Goal: Task Accomplishment & Management: Use online tool/utility

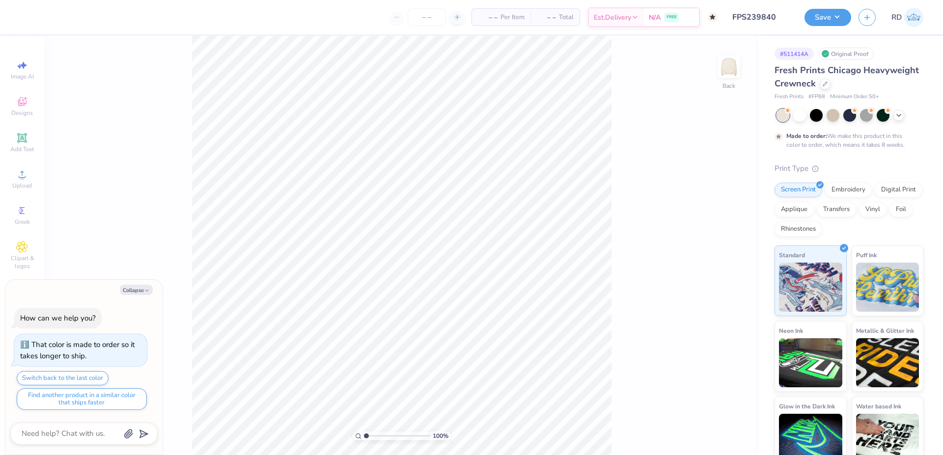
type input "FPS239840"
type textarea "x"
click at [378, 438] on input "range" at bounding box center [397, 436] width 66 height 9
drag, startPoint x: 376, startPoint y: 433, endPoint x: 383, endPoint y: 442, distance: 12.0
click at [383, 441] on input "range" at bounding box center [397, 436] width 66 height 9
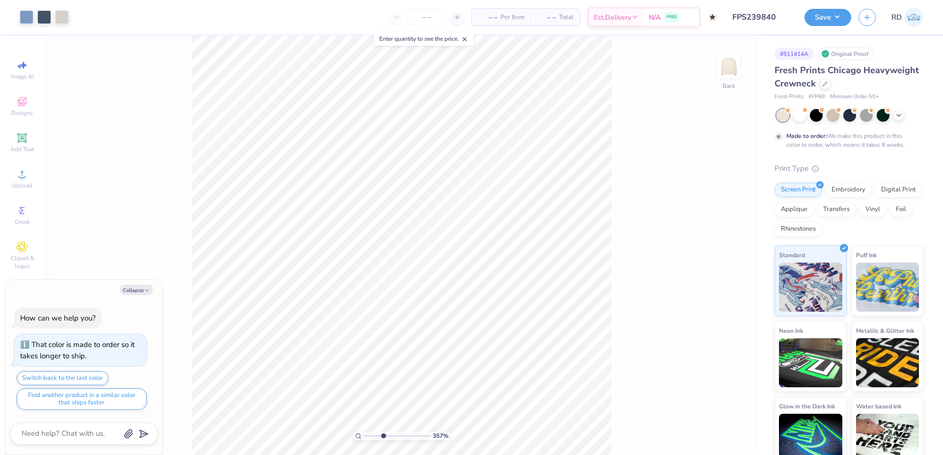
type input "3.57"
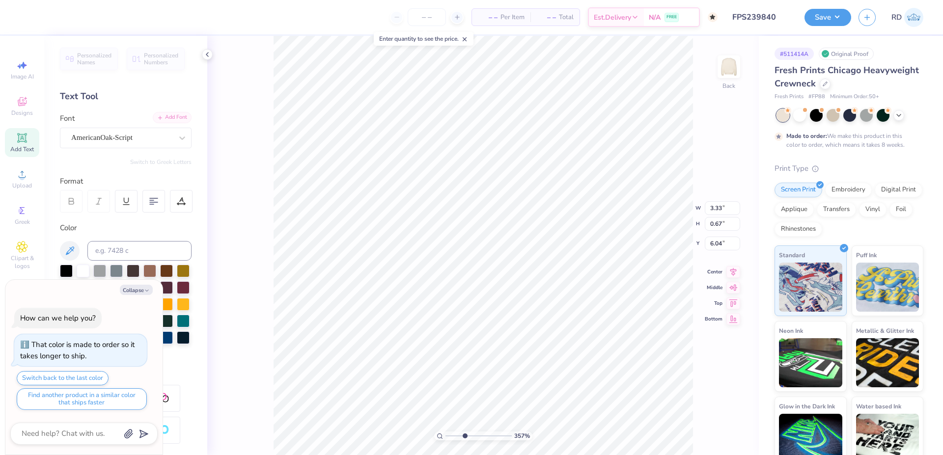
click at [172, 112] on div "Add Font" at bounding box center [172, 117] width 39 height 11
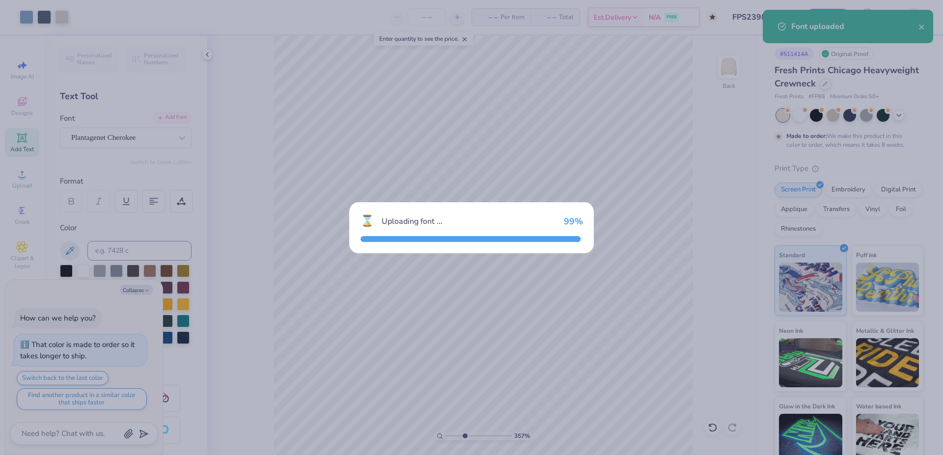
type textarea "x"
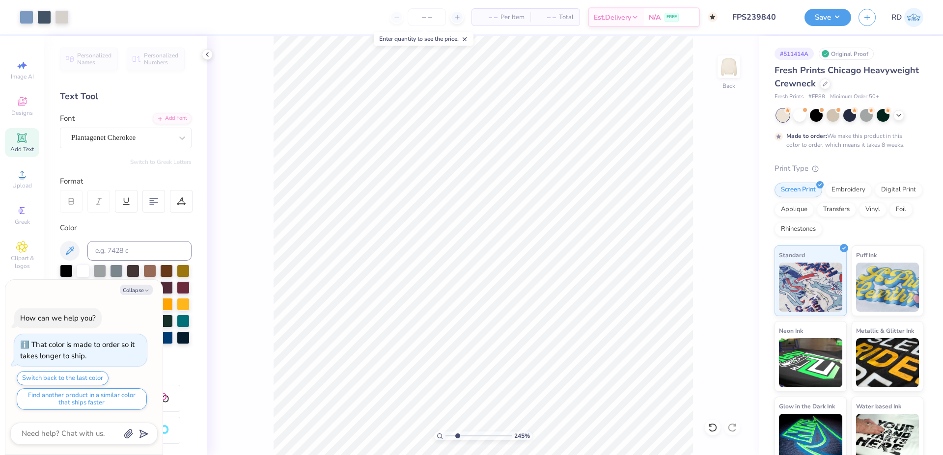
drag, startPoint x: 451, startPoint y: 435, endPoint x: 457, endPoint y: 435, distance: 5.9
click at [457, 435] on input "range" at bounding box center [478, 436] width 66 height 9
click at [463, 436] on input "range" at bounding box center [478, 436] width 66 height 9
type input "3.35"
type textarea "x"
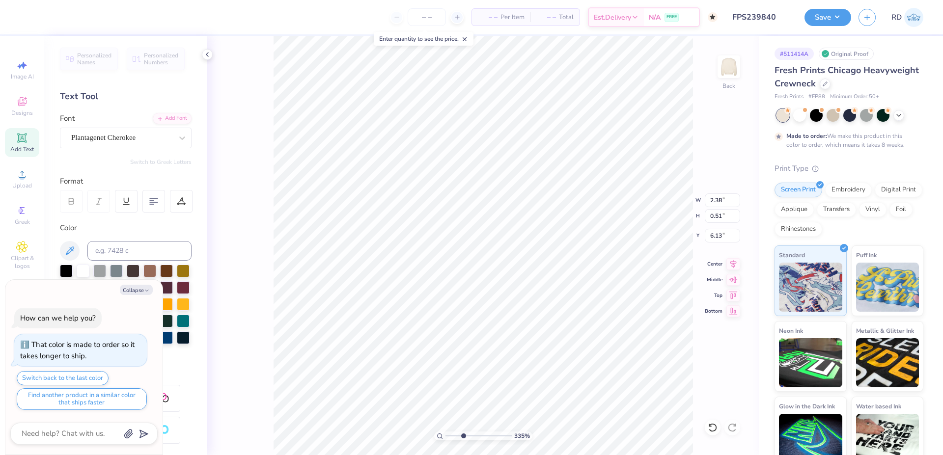
type textarea "B"
type textarea "x"
type textarea "BI"
type textarea "x"
type textarea "BID"
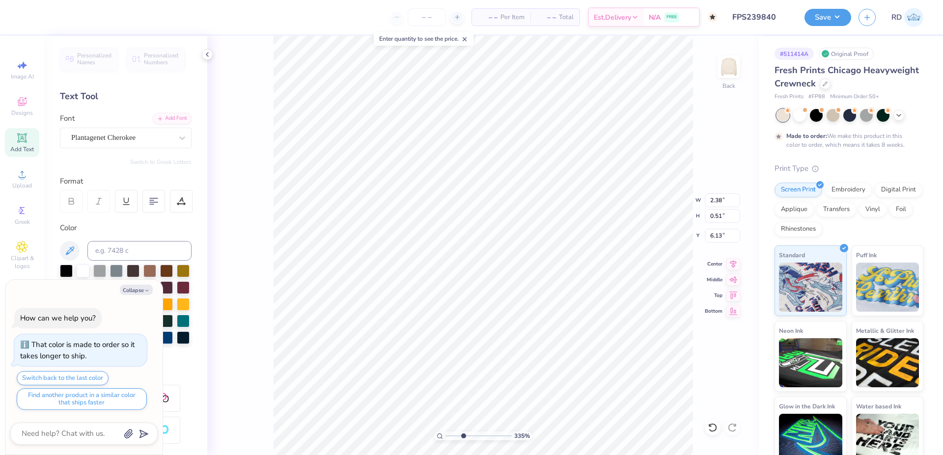
type textarea "x"
type textarea "BID"
type textarea "x"
type textarea "BID DA"
type textarea "x"
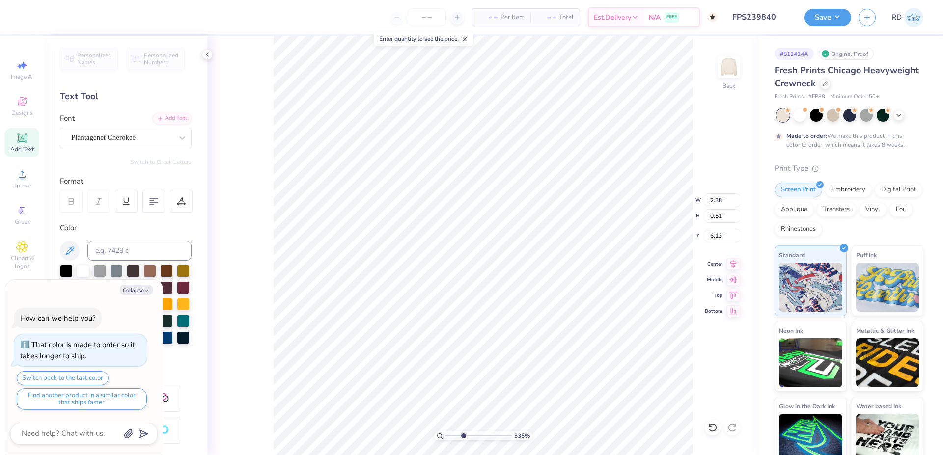
type textarea "BID DAY"
type textarea "x"
type textarea "BID DAY"
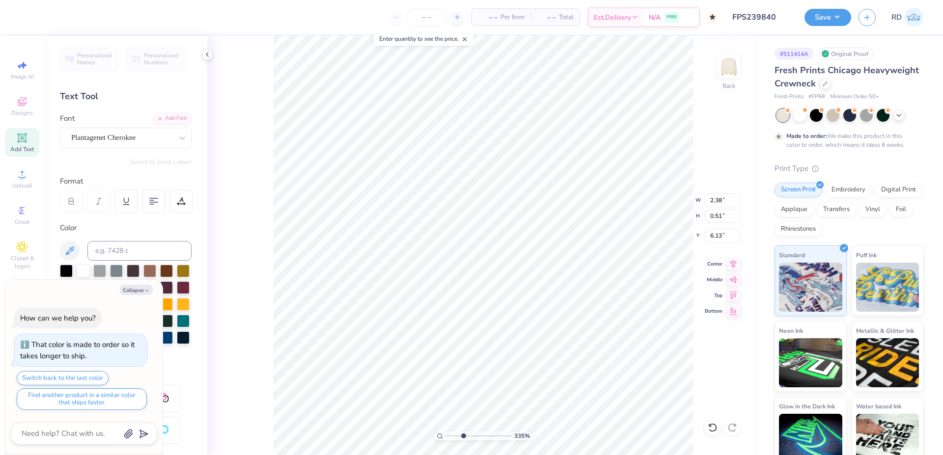
type textarea "x"
type textarea "BID DAY '"
type textarea "x"
type textarea "BID DAY '2"
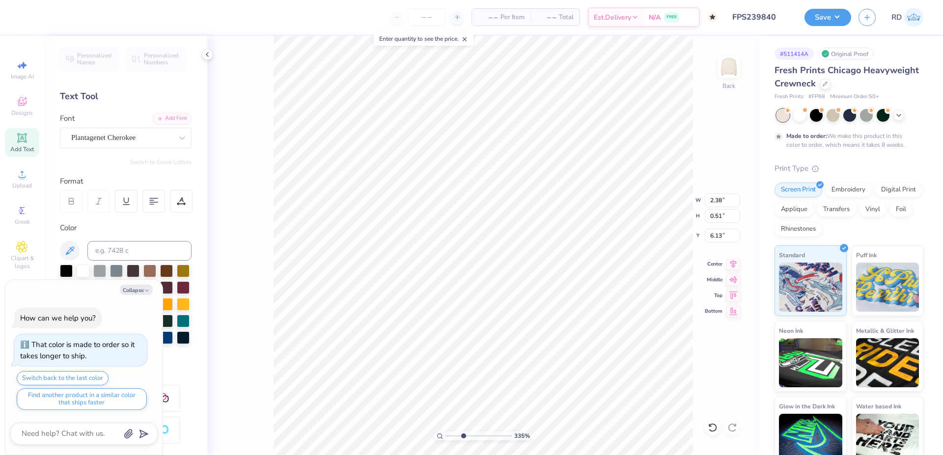
type textarea "x"
type textarea "BID DAY '25"
click at [725, 236] on input "6.20" at bounding box center [722, 236] width 35 height 14
click at [140, 292] on button "Collapse" at bounding box center [136, 290] width 33 height 10
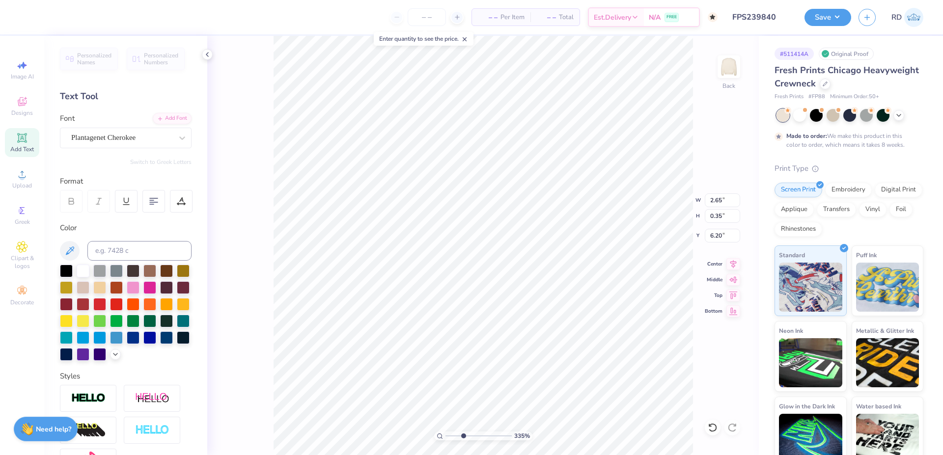
type textarea "x"
click at [182, 201] on icon at bounding box center [181, 201] width 9 height 9
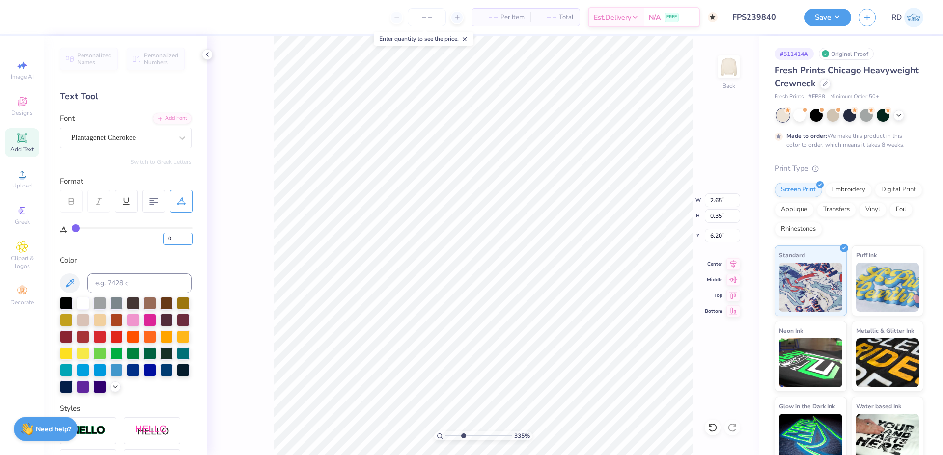
drag, startPoint x: 172, startPoint y: 241, endPoint x: 123, endPoint y: 242, distance: 49.6
click at [163, 244] on input "0" at bounding box center [177, 239] width 29 height 12
type input "10"
click at [723, 198] on input "3.15" at bounding box center [722, 200] width 35 height 14
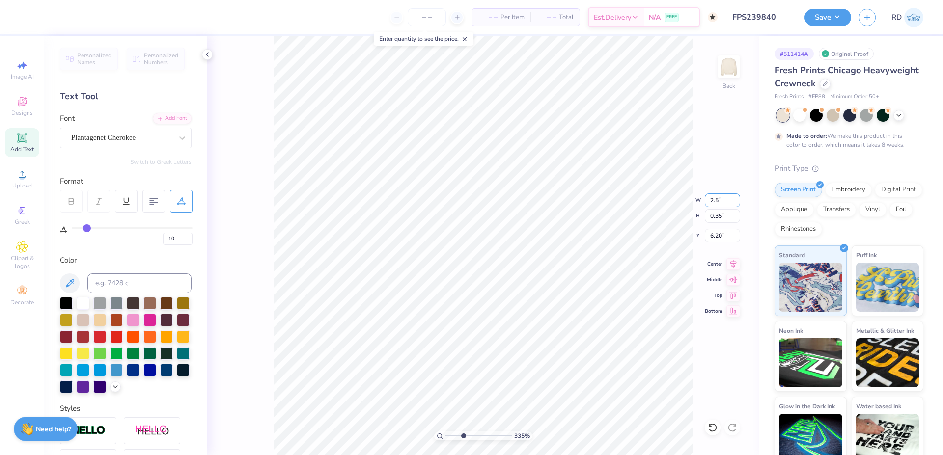
type input "2.50"
type input "0.28"
type input "6.24"
click at [724, 208] on div "335 % Back W 2.50 2.50 " H 0.28 0.28 " Y 6.24 6.24 " Center Middle Top Bottom" at bounding box center [482, 245] width 551 height 419
click at [717, 198] on input "2.50" at bounding box center [722, 200] width 35 height 14
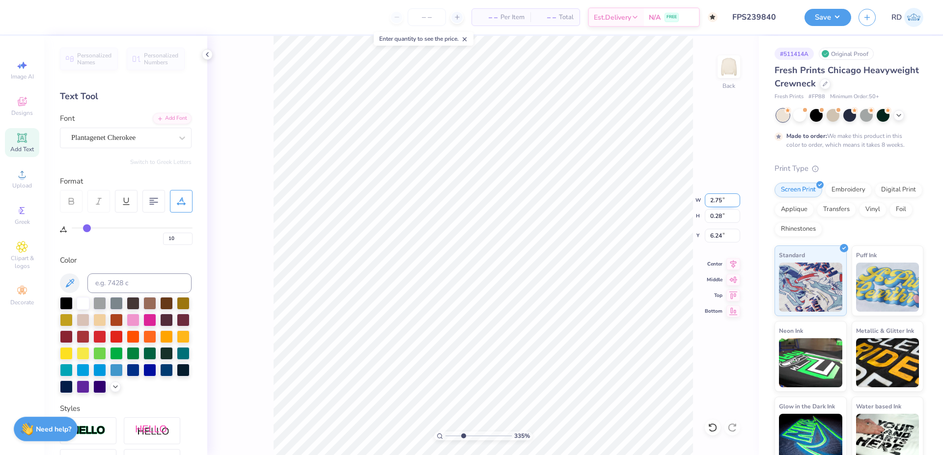
type input "2.75"
type input "0.31"
type input "6.23"
click at [734, 265] on icon at bounding box center [733, 262] width 6 height 8
drag, startPoint x: 457, startPoint y: 435, endPoint x: 450, endPoint y: 433, distance: 6.6
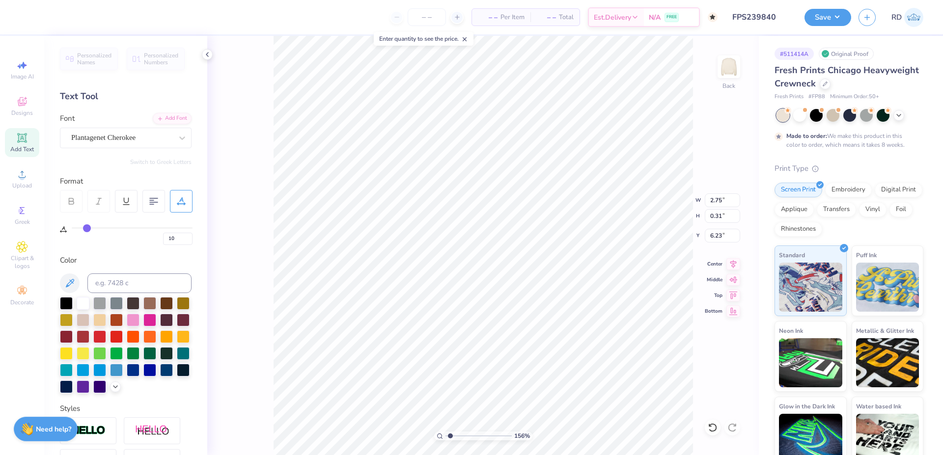
click at [450, 435] on input "range" at bounding box center [478, 436] width 66 height 9
click at [458, 434] on input "range" at bounding box center [478, 436] width 66 height 9
click at [466, 435] on input "range" at bounding box center [478, 436] width 66 height 9
type input "3.72"
drag, startPoint x: 178, startPoint y: 236, endPoint x: 150, endPoint y: 239, distance: 28.6
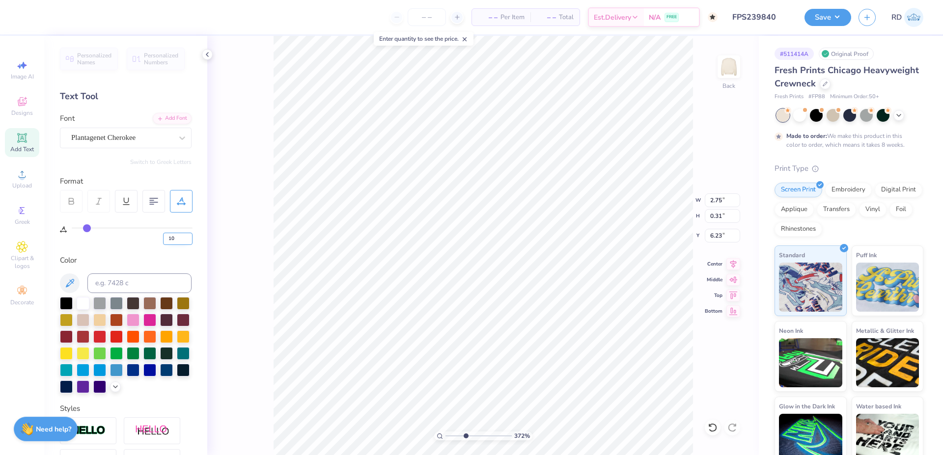
click at [163, 239] on input "10" at bounding box center [177, 239] width 29 height 12
type input "5"
type input "2.53"
click at [735, 267] on icon at bounding box center [733, 263] width 14 height 12
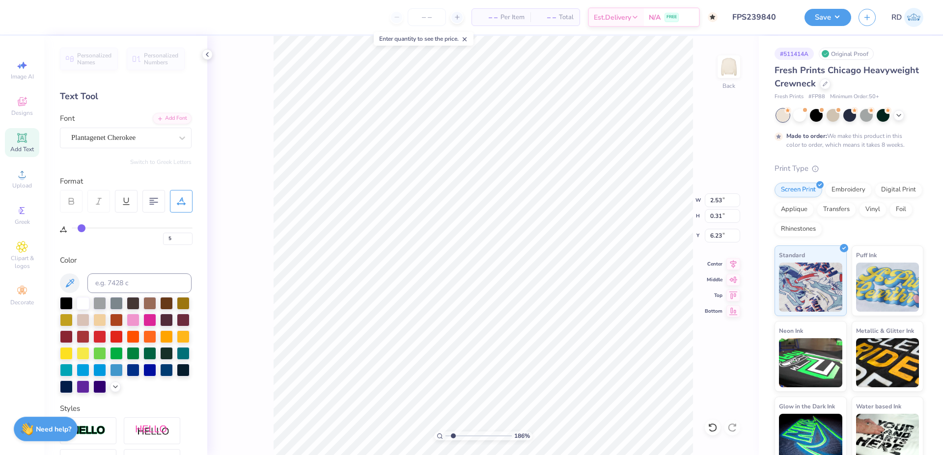
drag, startPoint x: 463, startPoint y: 435, endPoint x: 453, endPoint y: 438, distance: 9.9
click at [453, 438] on input "range" at bounding box center [478, 436] width 66 height 9
drag, startPoint x: 452, startPoint y: 437, endPoint x: 457, endPoint y: 435, distance: 5.3
click at [457, 435] on input "range" at bounding box center [478, 436] width 66 height 9
drag, startPoint x: 457, startPoint y: 434, endPoint x: 464, endPoint y: 432, distance: 6.6
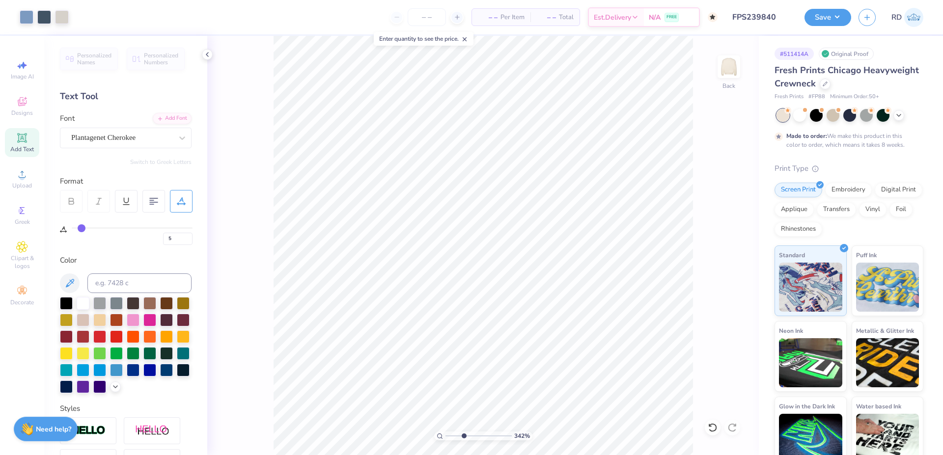
click at [464, 432] on input "range" at bounding box center [478, 436] width 66 height 9
click at [729, 262] on icon at bounding box center [733, 263] width 14 height 12
drag, startPoint x: 457, startPoint y: 435, endPoint x: 429, endPoint y: 441, distance: 29.1
type input "1"
click at [445, 441] on input "range" at bounding box center [478, 436] width 66 height 9
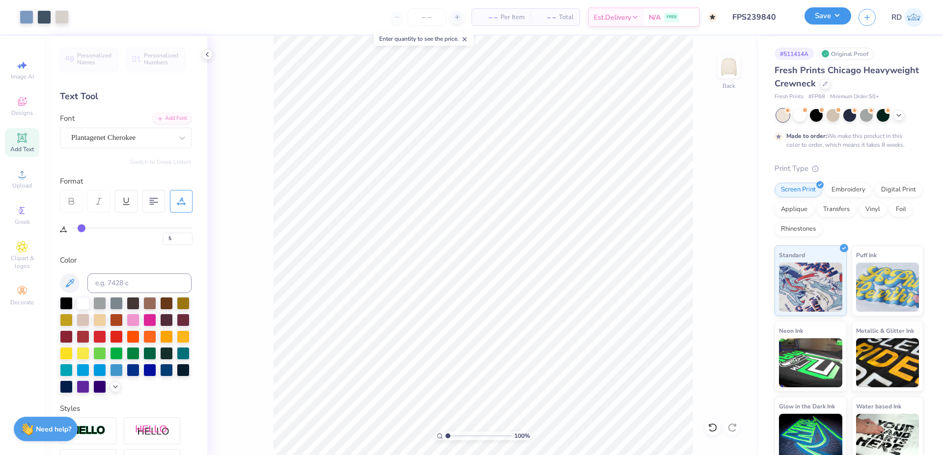
click at [830, 18] on button "Save" at bounding box center [827, 15] width 47 height 17
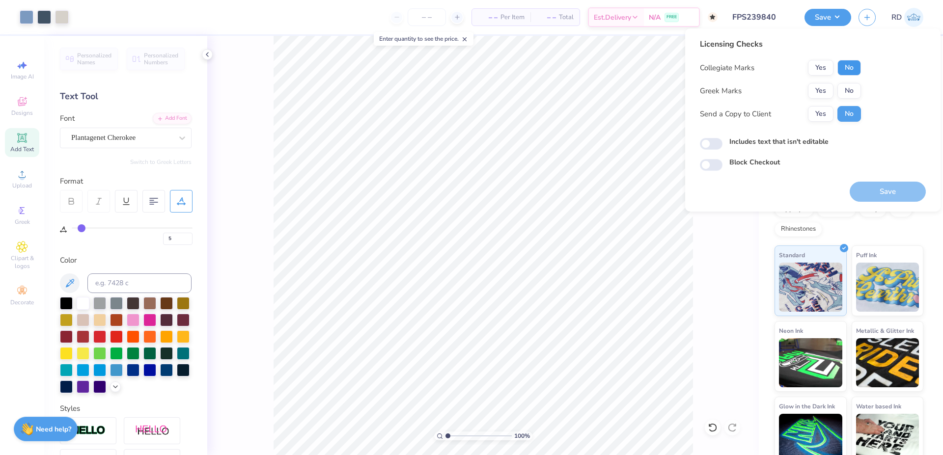
click at [846, 61] on button "No" at bounding box center [849, 68] width 24 height 16
click at [826, 87] on button "Yes" at bounding box center [821, 91] width 26 height 16
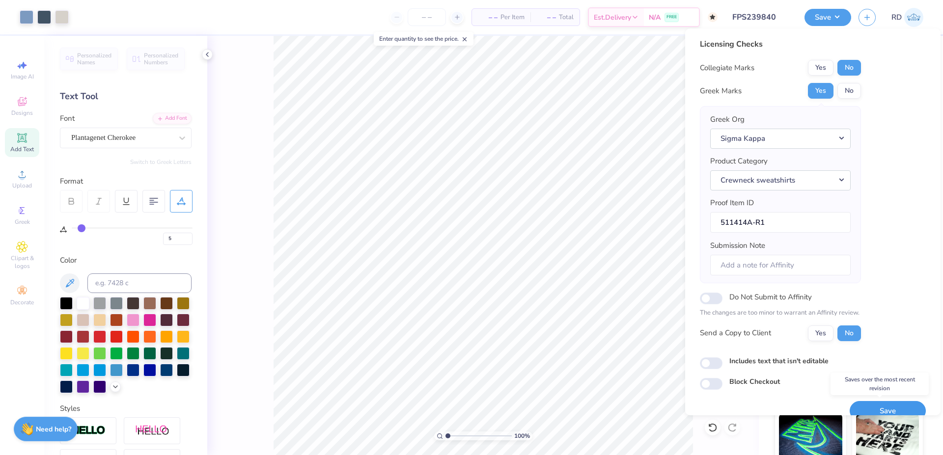
click at [874, 405] on button "Save" at bounding box center [888, 411] width 76 height 20
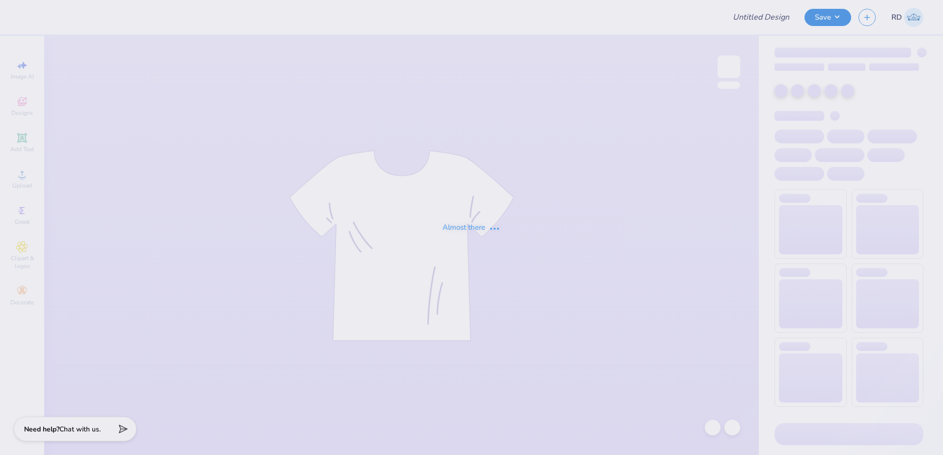
type input "FPS239841"
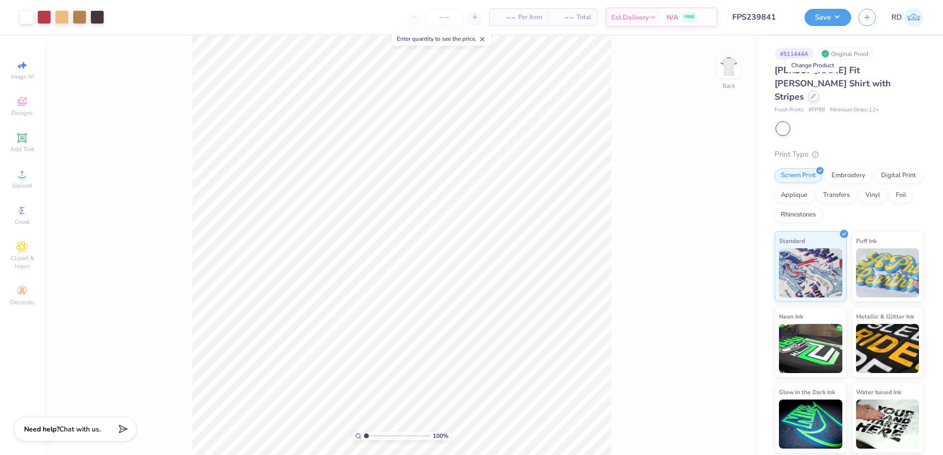
click at [815, 94] on icon at bounding box center [813, 96] width 5 height 5
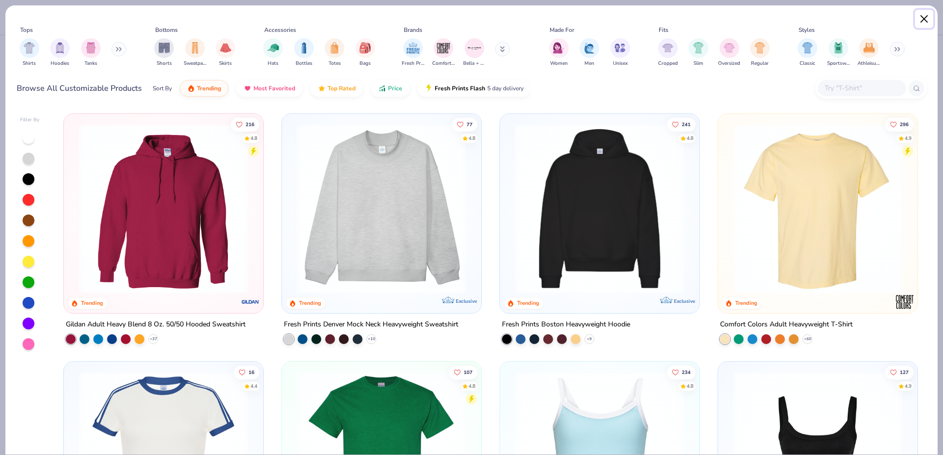
click at [925, 21] on button "Close" at bounding box center [924, 19] width 19 height 19
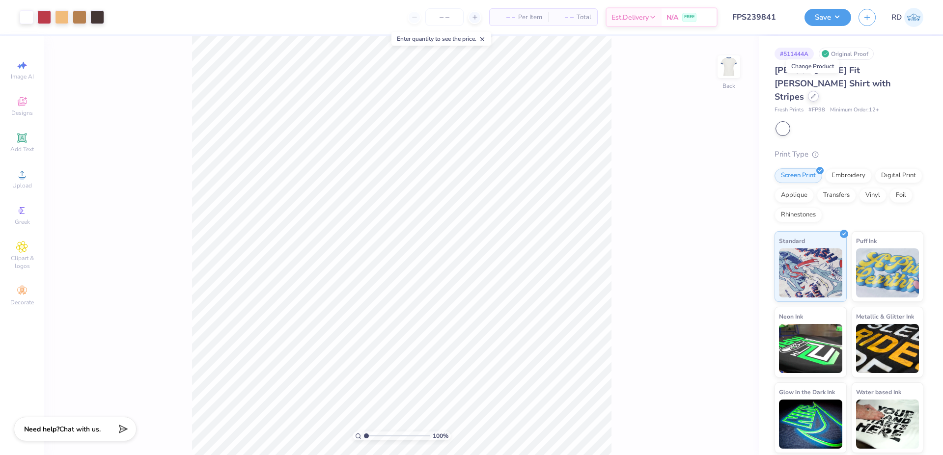
click at [815, 94] on icon at bounding box center [813, 96] width 5 height 5
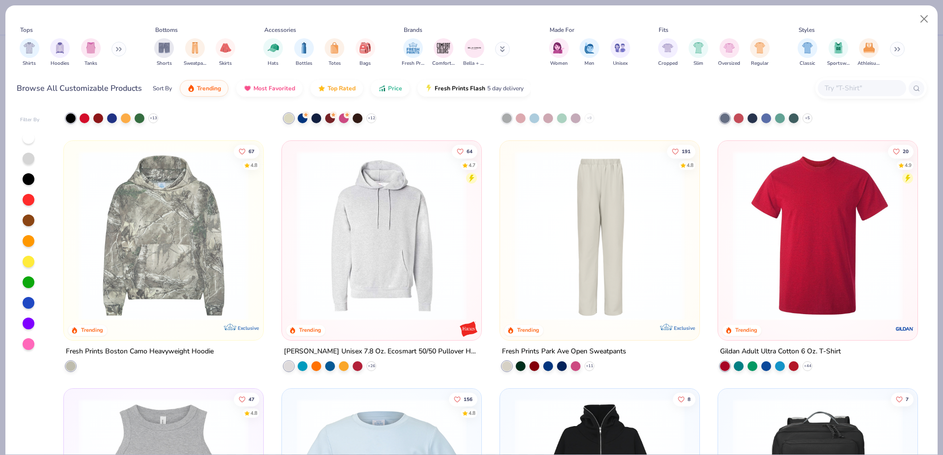
scroll to position [2010, 0]
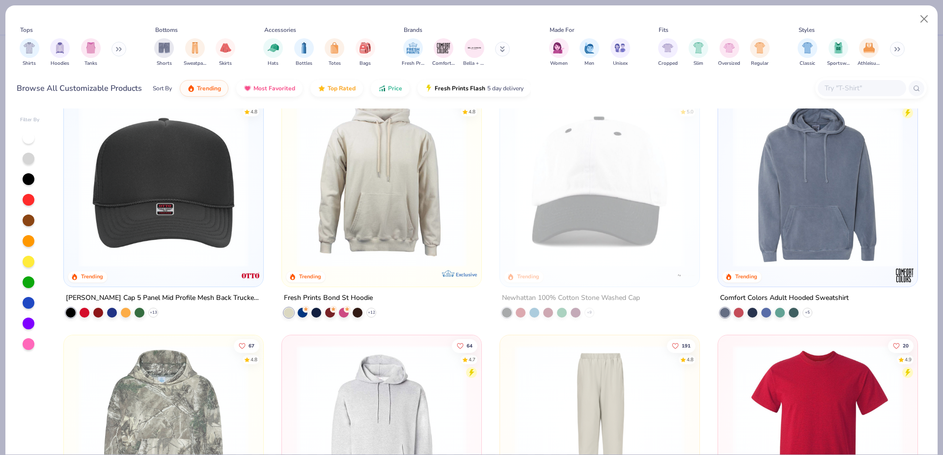
click at [855, 189] on img at bounding box center [818, 182] width 180 height 170
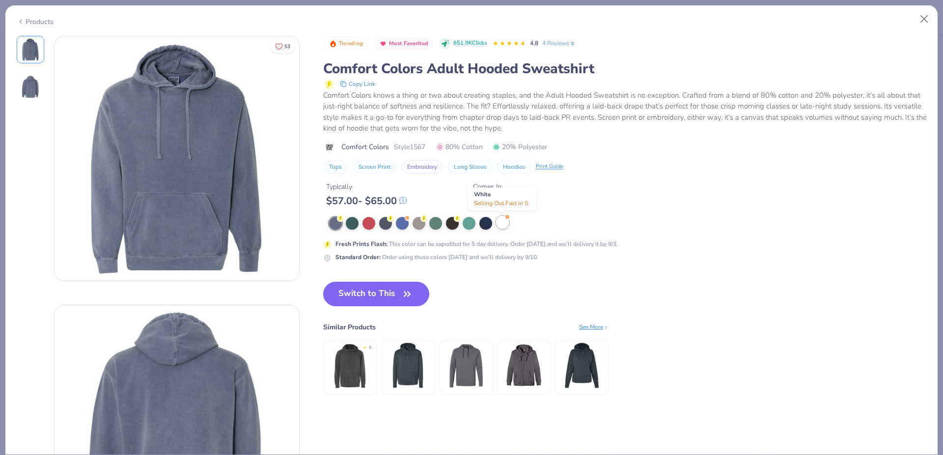
click at [502, 224] on div at bounding box center [502, 222] width 13 height 13
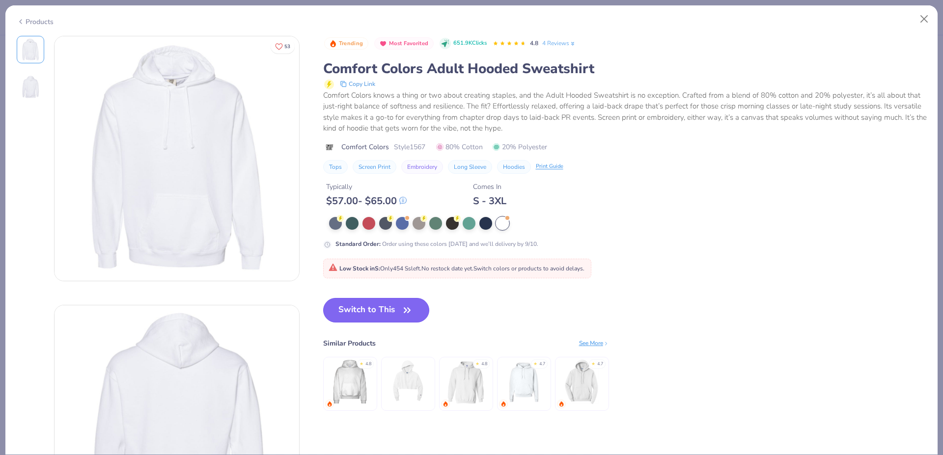
click at [384, 309] on button "Switch to This" at bounding box center [376, 310] width 107 height 25
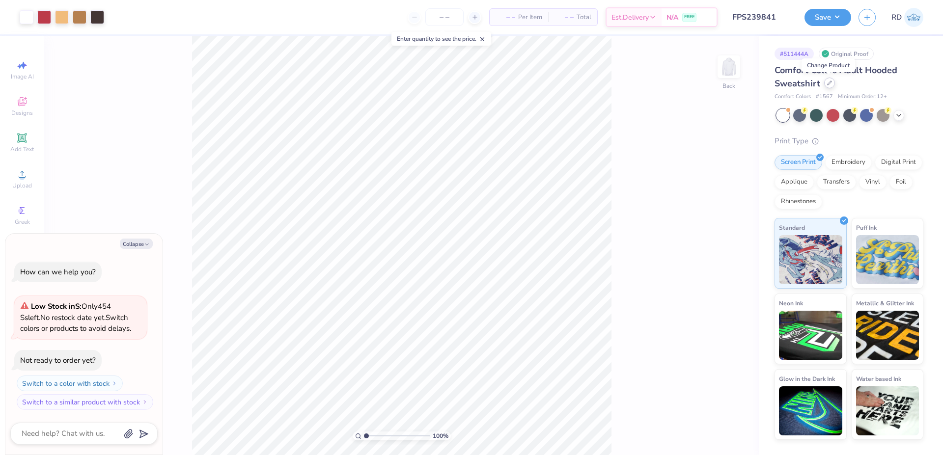
click at [831, 85] on div at bounding box center [829, 83] width 11 height 11
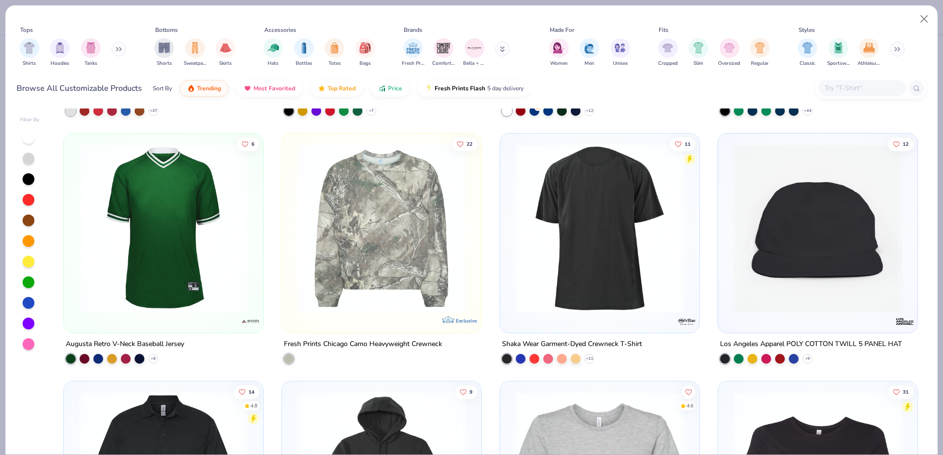
scroll to position [5445, 0]
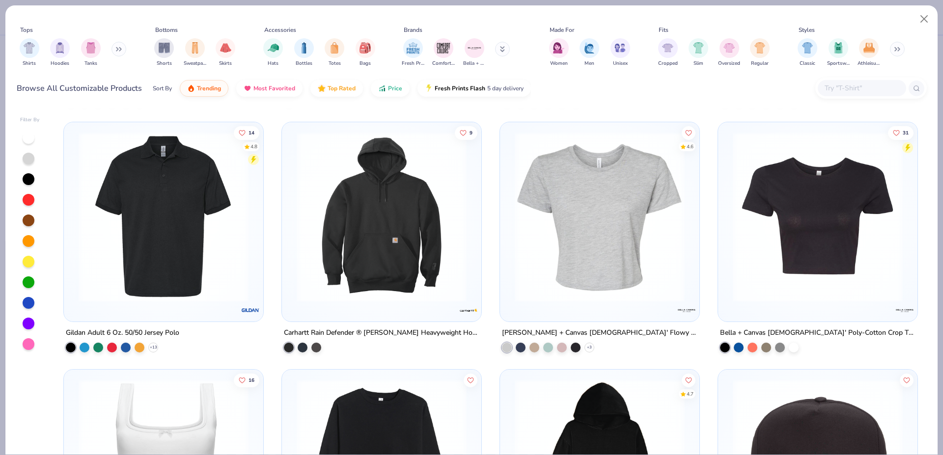
click at [620, 230] on img at bounding box center [600, 217] width 180 height 170
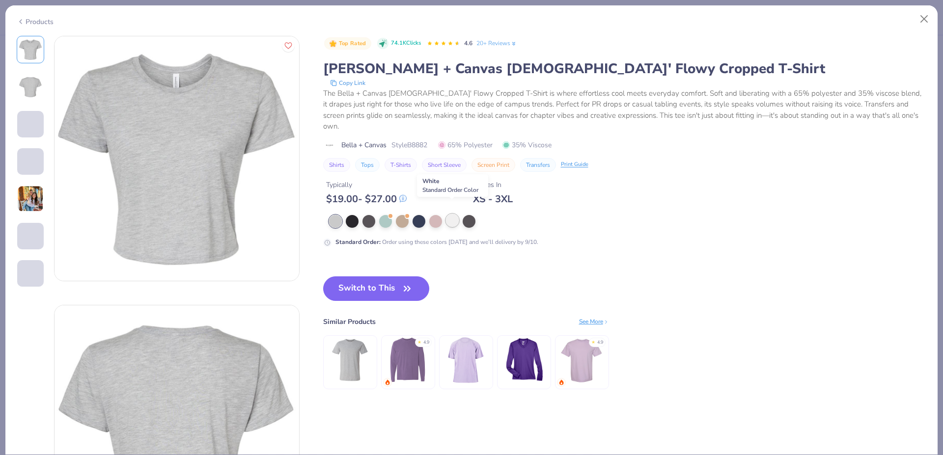
click at [449, 214] on div at bounding box center [452, 220] width 13 height 13
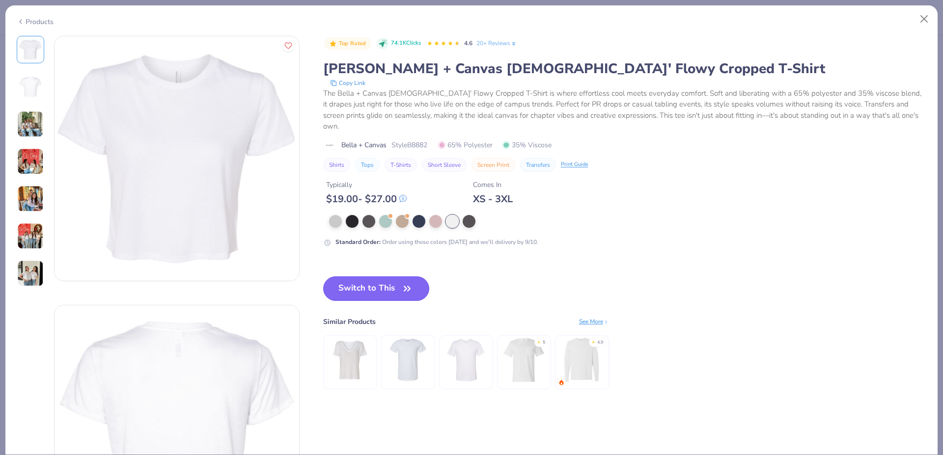
click at [365, 277] on button "Switch to This" at bounding box center [376, 288] width 107 height 25
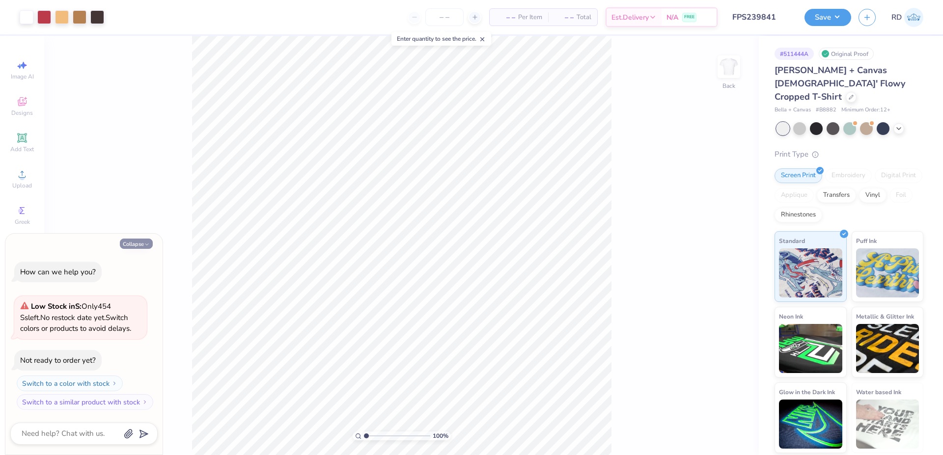
click at [133, 242] on button "Collapse" at bounding box center [136, 244] width 33 height 10
type textarea "x"
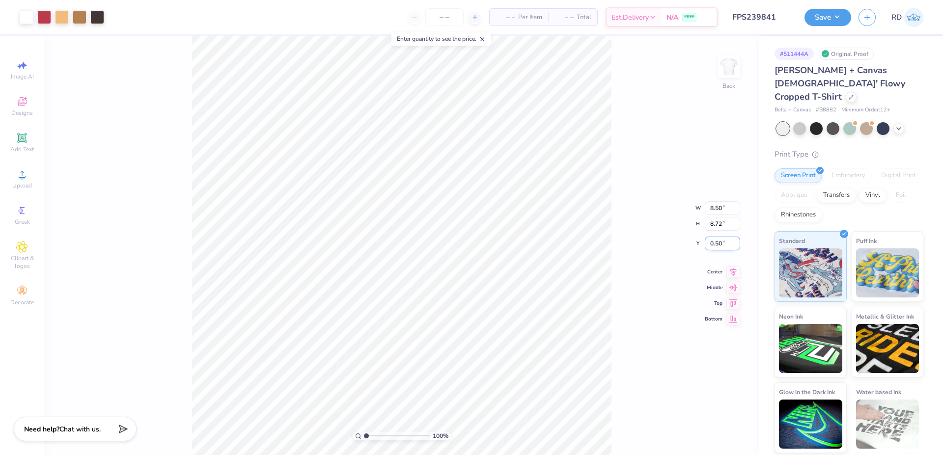
click at [723, 242] on input "0.50" at bounding box center [722, 244] width 35 height 14
type input "3.00"
click at [706, 243] on div "100 % Back W 8.50 8.50 " H 8.72 8.72 " Y 3.00 3.00 " Center Middle Top Bottom" at bounding box center [401, 245] width 715 height 419
click at [720, 232] on input "3.00" at bounding box center [722, 236] width 35 height 14
type input "2.00"
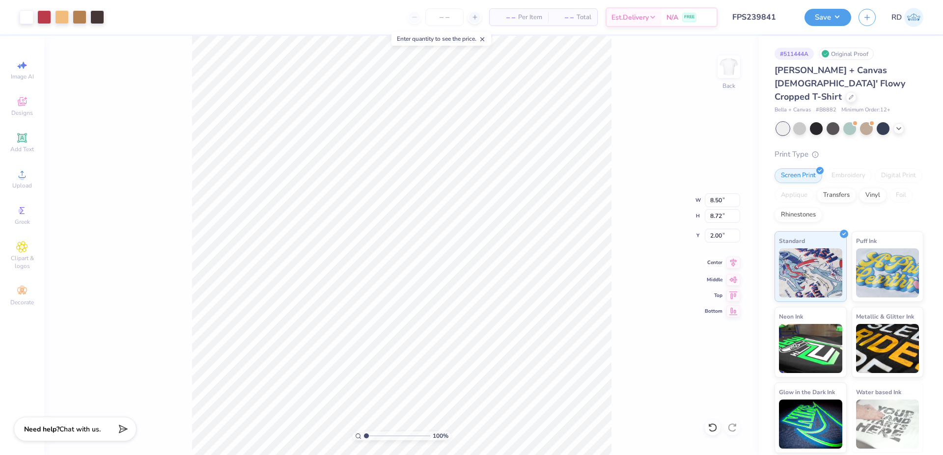
click at [733, 261] on icon at bounding box center [733, 263] width 14 height 12
drag, startPoint x: 774, startPoint y: 95, endPoint x: 840, endPoint y: 99, distance: 66.4
click at [840, 99] on div "# 511444A Original Proof Bella + Canvas [DEMOGRAPHIC_DATA]' Flowy Cropped T-Shi…" at bounding box center [851, 244] width 184 height 417
copy div "[PERSON_NAME] + Canvas # B8882"
click at [827, 16] on button "Save" at bounding box center [827, 15] width 47 height 17
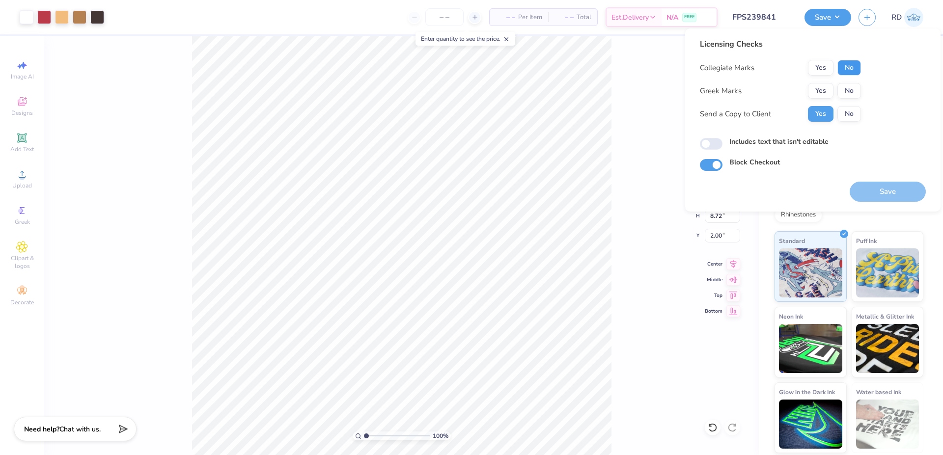
click at [853, 75] on button "No" at bounding box center [849, 68] width 24 height 16
click at [850, 68] on button "No" at bounding box center [849, 68] width 24 height 16
click at [817, 93] on button "Yes" at bounding box center [821, 91] width 26 height 16
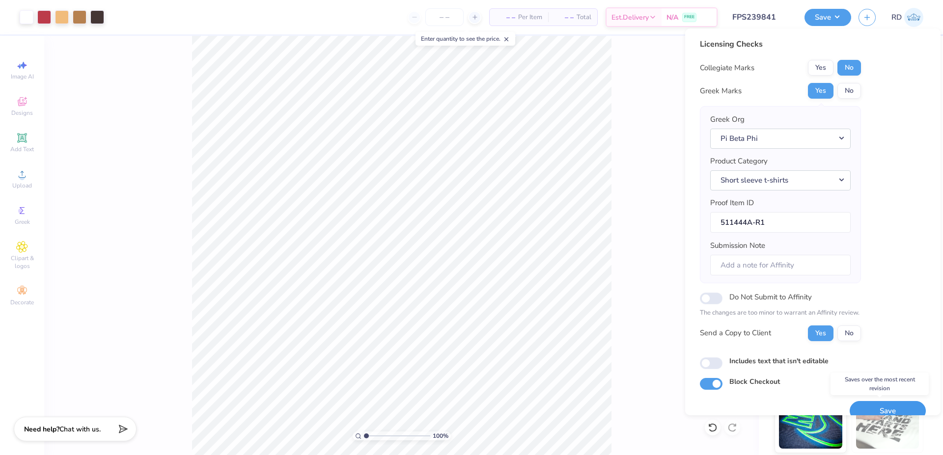
click at [875, 406] on button "Save" at bounding box center [888, 411] width 76 height 20
drag, startPoint x: 374, startPoint y: 436, endPoint x: 348, endPoint y: 8, distance: 428.5
click at [365, 436] on input "range" at bounding box center [397, 436] width 66 height 9
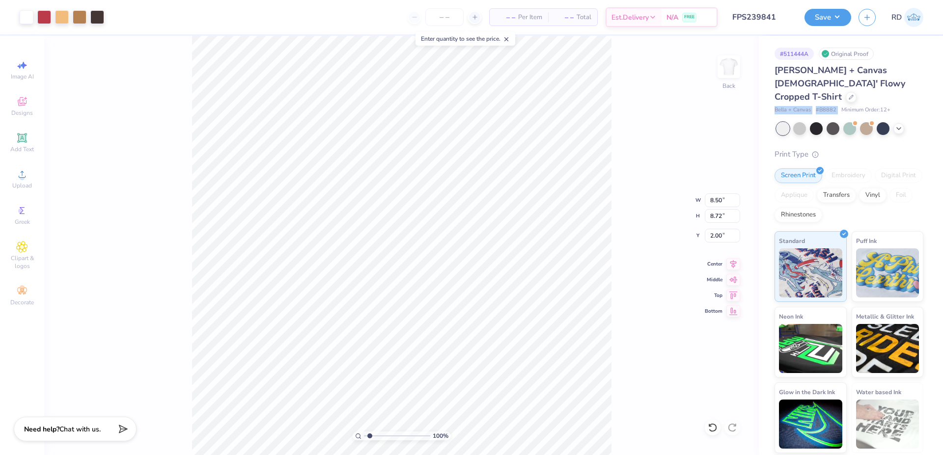
type input "1"
click at [818, 24] on button "Save" at bounding box center [827, 15] width 47 height 17
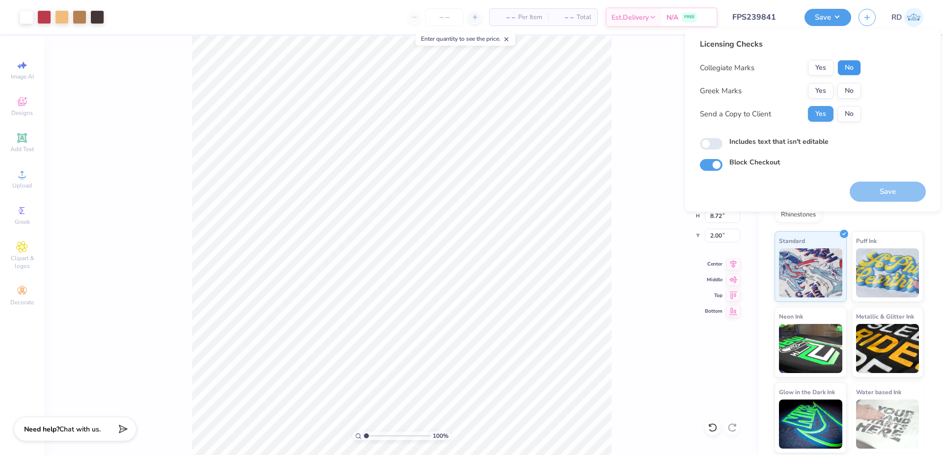
click at [848, 74] on button "No" at bounding box center [849, 68] width 24 height 16
click at [824, 88] on button "Yes" at bounding box center [821, 91] width 26 height 16
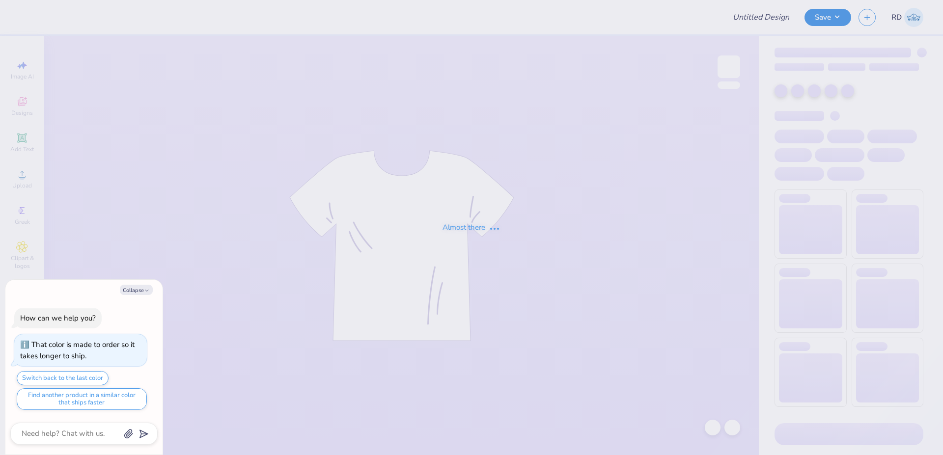
type input "FPS239842"
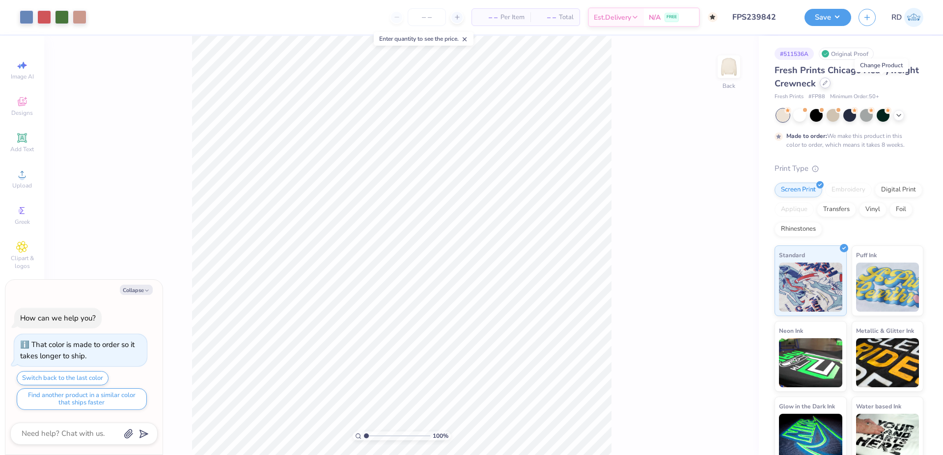
click at [827, 82] on icon at bounding box center [825, 83] width 4 height 4
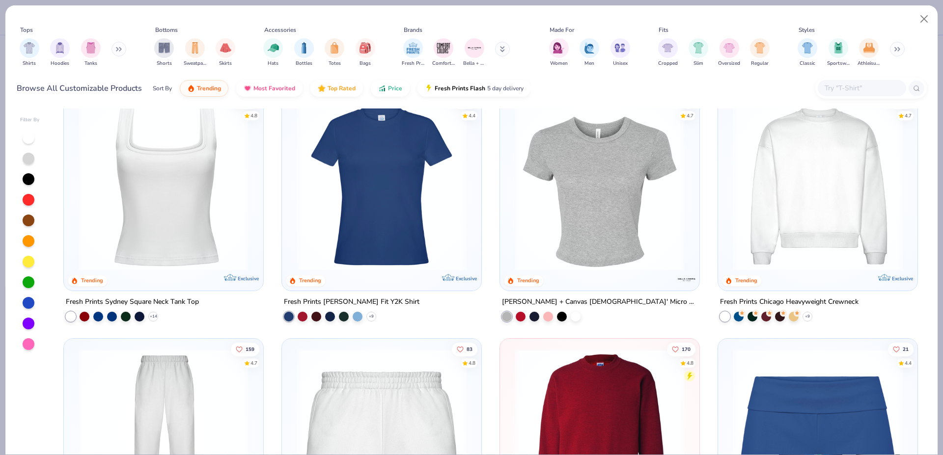
scroll to position [648, 0]
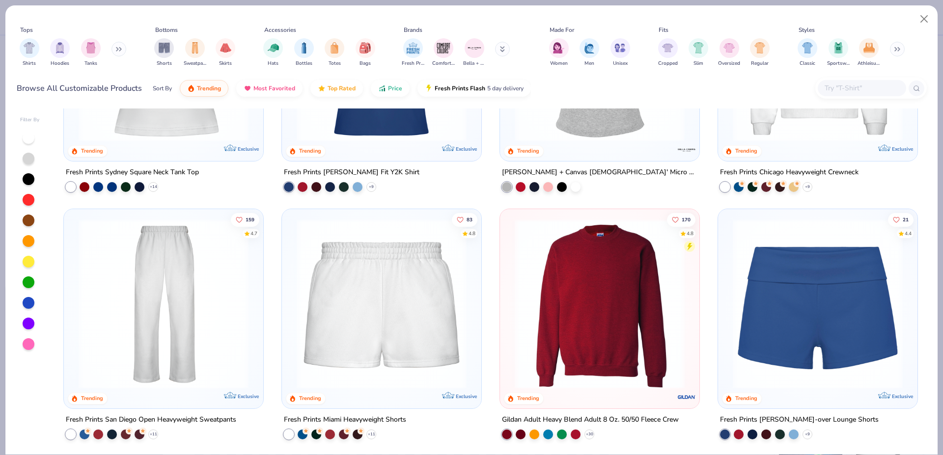
click at [804, 143] on div at bounding box center [818, 58] width 190 height 185
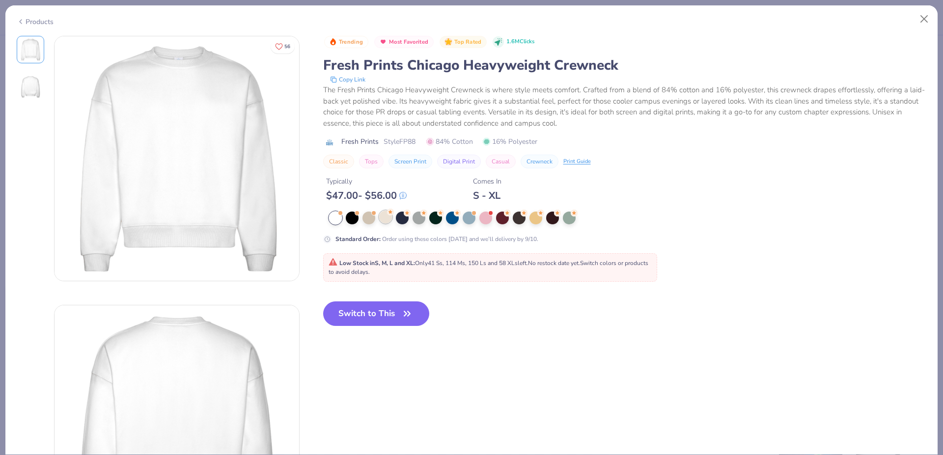
click at [386, 215] on div at bounding box center [385, 217] width 13 height 13
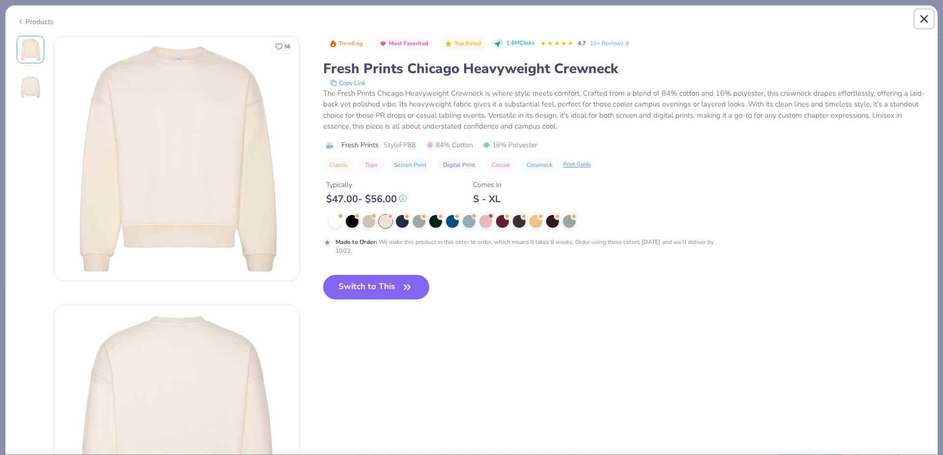
click at [922, 17] on button "Close" at bounding box center [924, 19] width 19 height 19
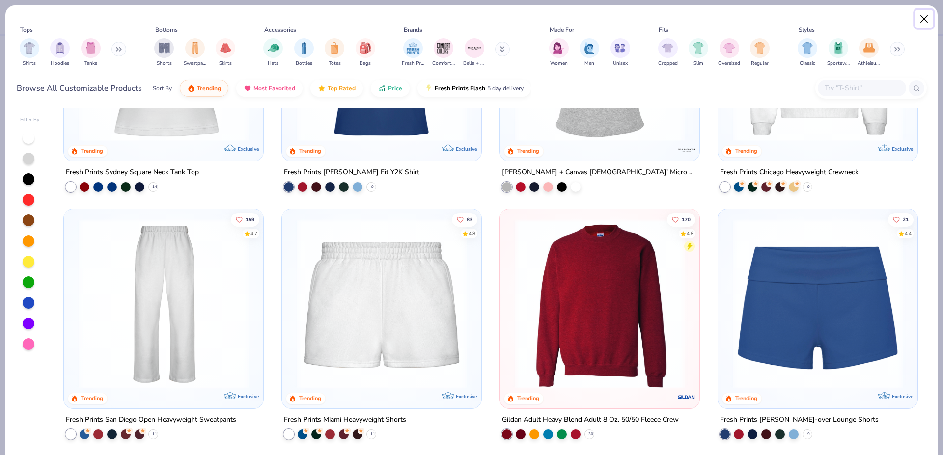
click at [922, 17] on button "Close" at bounding box center [924, 19] width 19 height 19
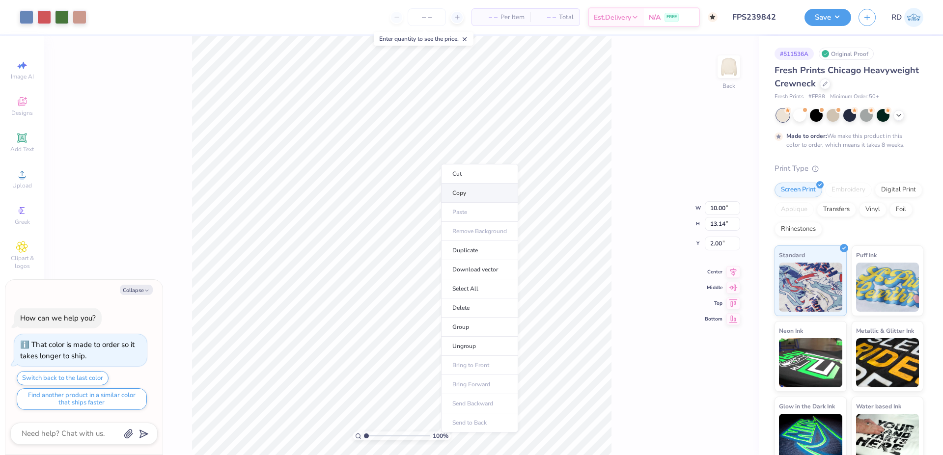
click at [471, 188] on li "Copy" at bounding box center [479, 193] width 77 height 19
click at [735, 63] on img at bounding box center [728, 66] width 39 height 39
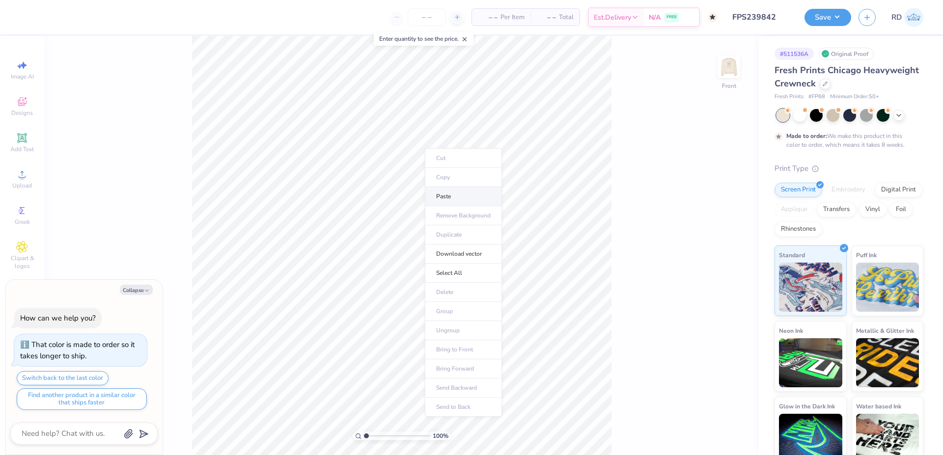
click at [452, 196] on li "Paste" at bounding box center [463, 196] width 77 height 19
type textarea "x"
click at [725, 221] on input "12.55" at bounding box center [722, 216] width 35 height 14
type input "15"
type textarea "x"
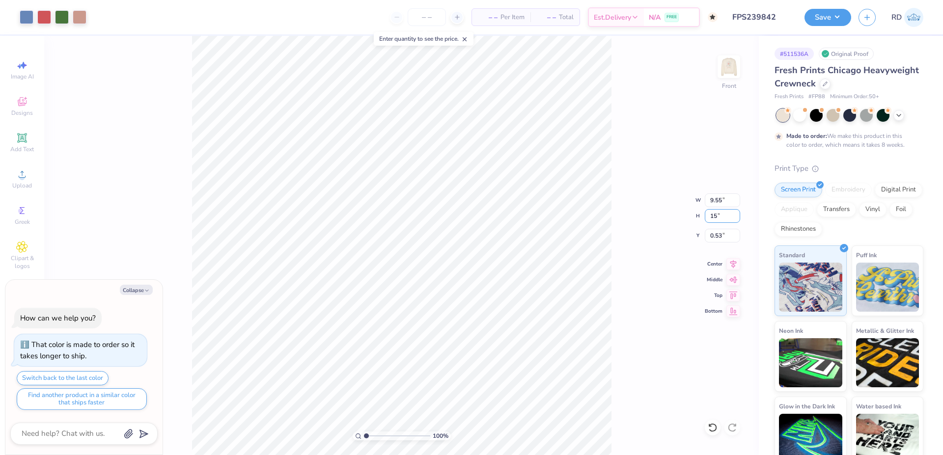
type input "11.41"
type input "15.00"
click at [724, 238] on input "0.50" at bounding box center [722, 236] width 35 height 14
type input "3"
type textarea "x"
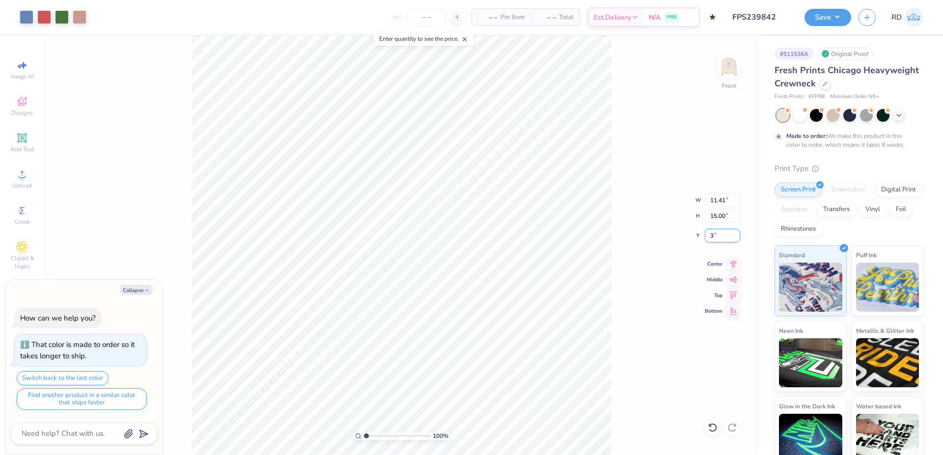
type input "3.00"
click at [729, 261] on icon at bounding box center [733, 263] width 14 height 12
click at [724, 61] on img at bounding box center [728, 66] width 39 height 39
click at [737, 65] on img at bounding box center [728, 66] width 39 height 39
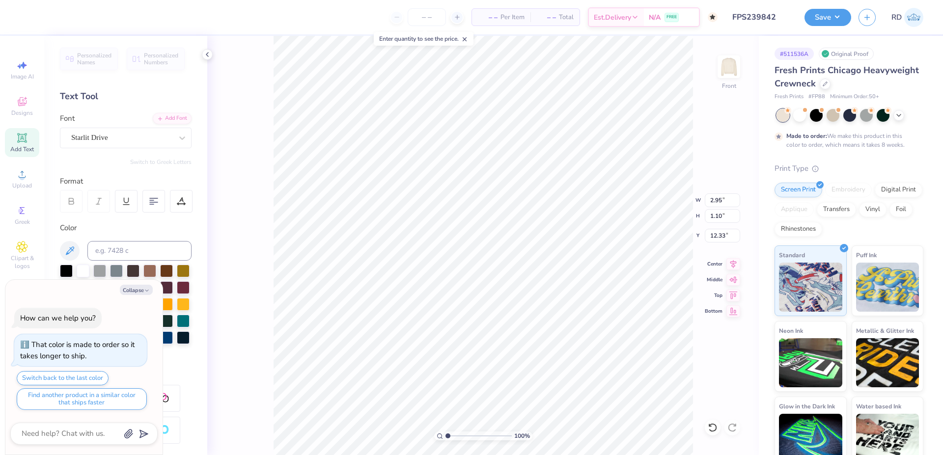
type textarea "x"
type input "11.41"
type input "15.00"
type input "3.00"
drag, startPoint x: 562, startPoint y: 213, endPoint x: 702, endPoint y: 103, distance: 178.1
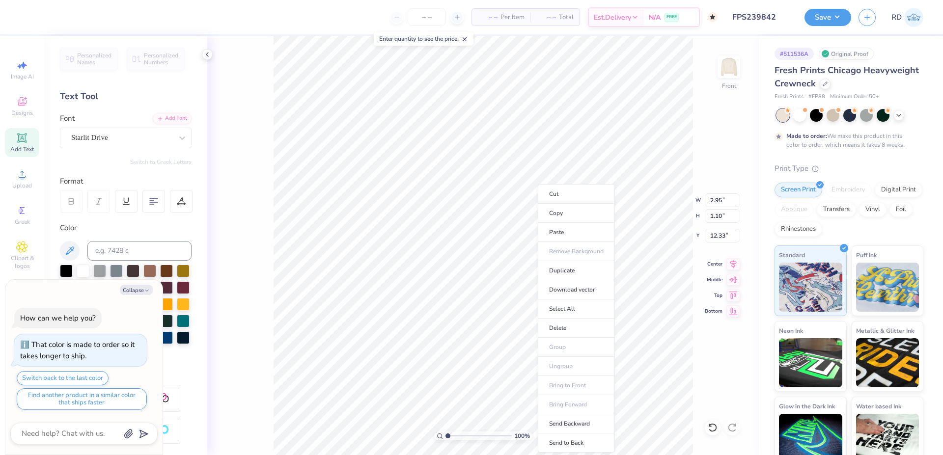
click at [562, 213] on li "Copy" at bounding box center [576, 213] width 77 height 19
click at [741, 67] on img at bounding box center [728, 66] width 39 height 39
click at [527, 248] on body "Art colors – – Per Item – – Total Est. Delivery N/A FREE Design Title FPS239842…" at bounding box center [471, 227] width 943 height 455
type textarea "x"
type input "5.02"
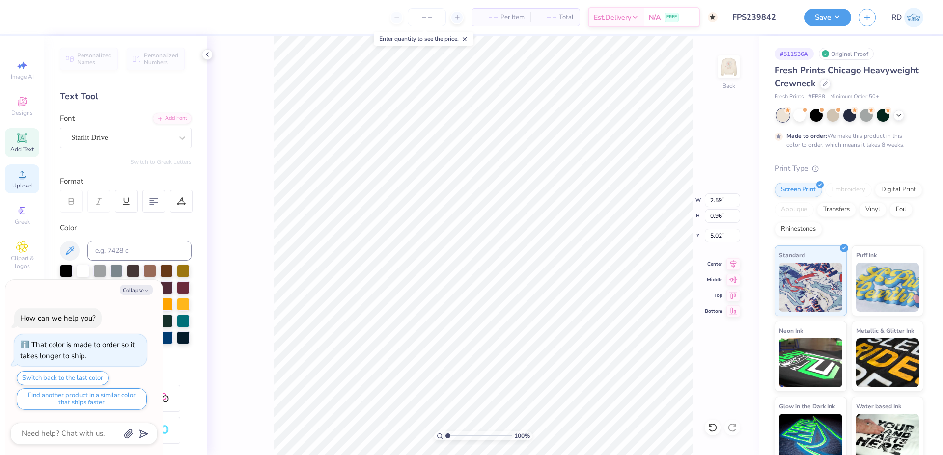
click at [19, 183] on span "Upload" at bounding box center [22, 186] width 20 height 8
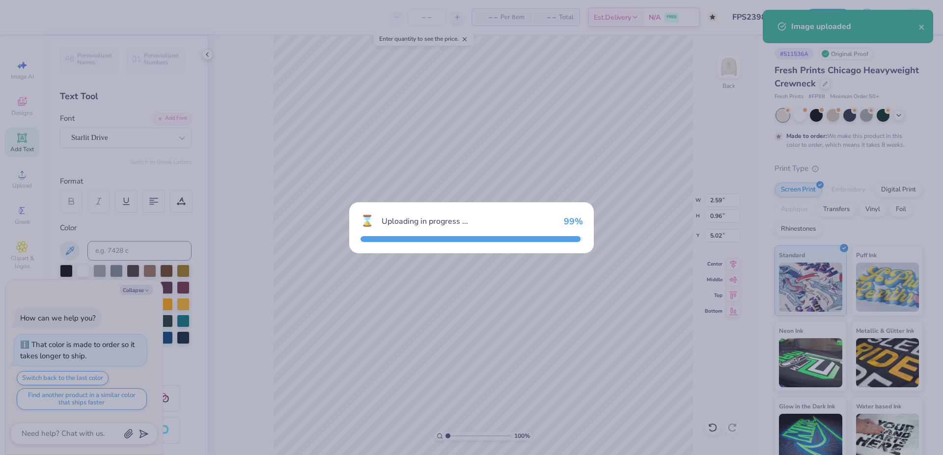
type textarea "x"
type input "15.00"
type input "9.15"
type input "5.93"
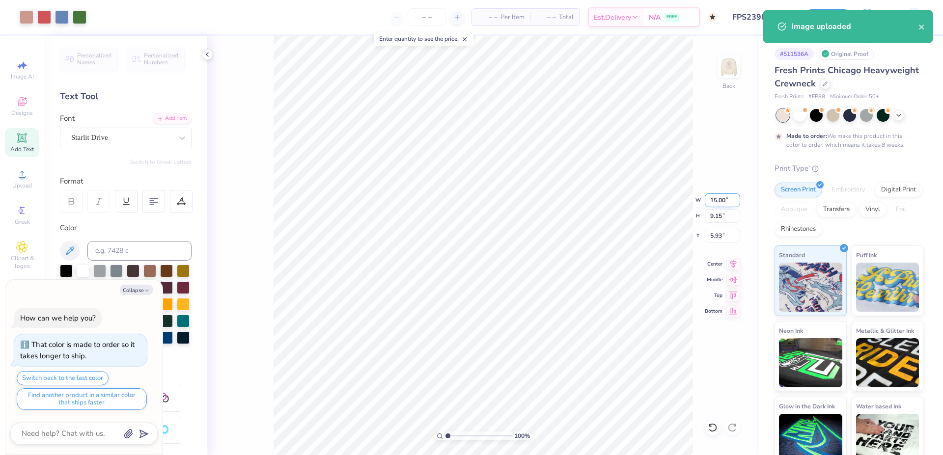
click at [715, 197] on input "15.00" at bounding box center [722, 200] width 35 height 14
type input "4"
type textarea "x"
type input "4.00"
type input "2.44"
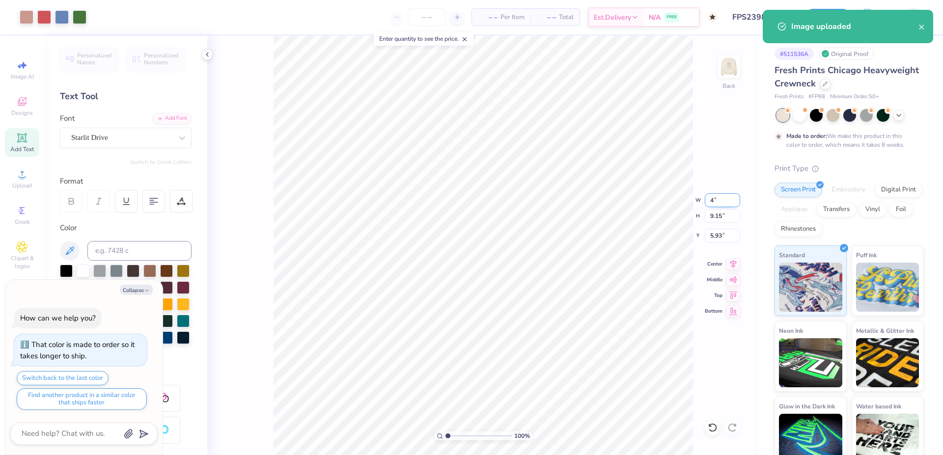
type input "9.28"
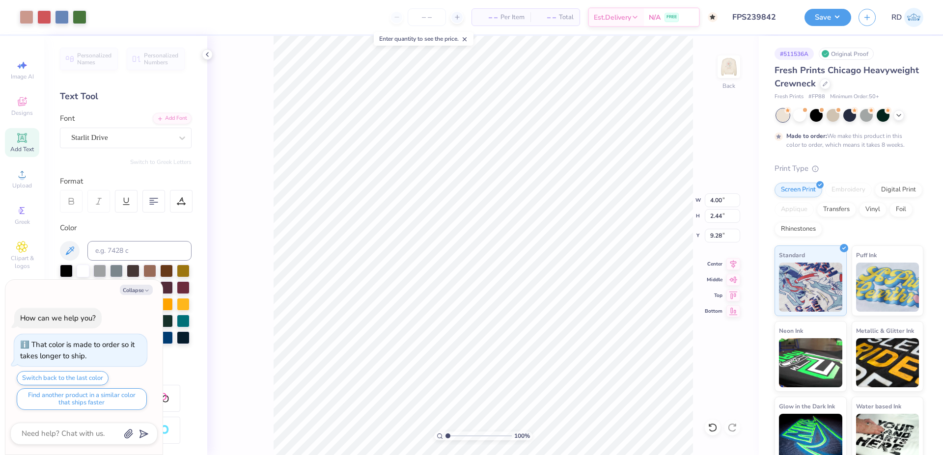
type textarea "x"
click at [474, 433] on div "100 %" at bounding box center [483, 245] width 419 height 419
click at [467, 439] on input "range" at bounding box center [478, 436] width 66 height 9
type input "3.94"
type textarea "x"
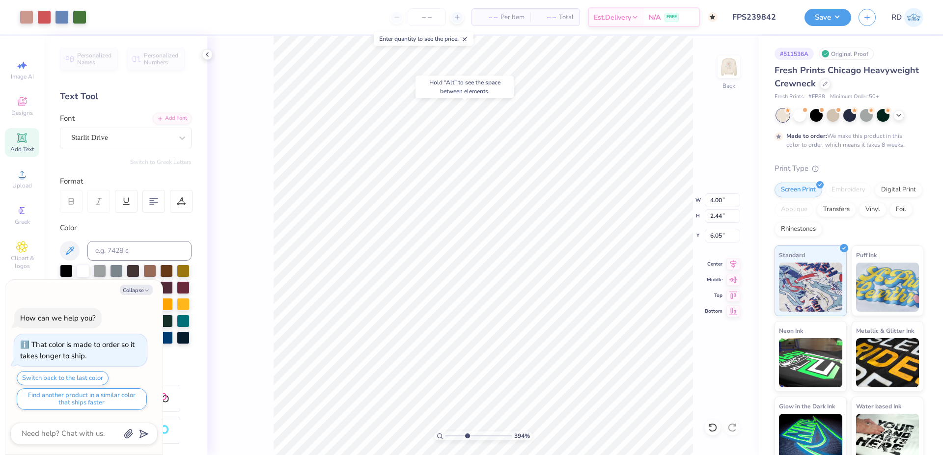
type input "6.05"
type textarea "x"
type input "2.59"
type input "0.96"
type input "5.02"
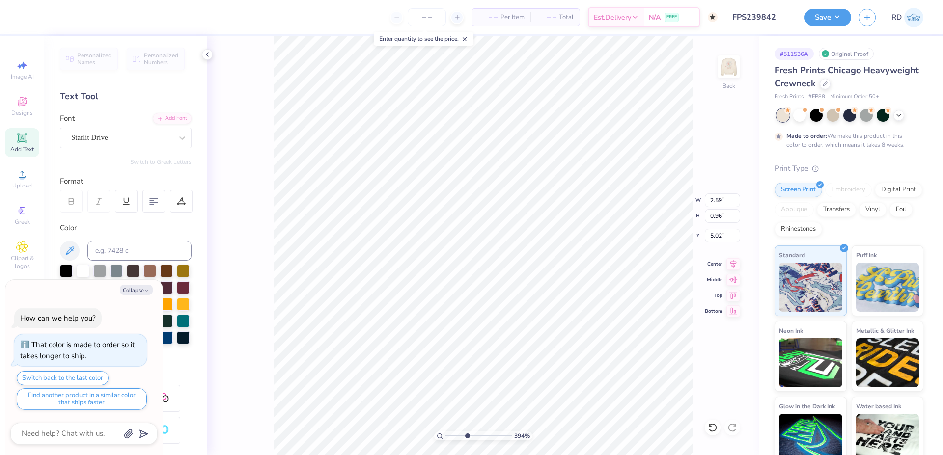
type textarea "x"
type input "7.27"
click at [487, 432] on input "range" at bounding box center [478, 436] width 66 height 9
type input "7"
click at [556, 443] on li "Send to Back" at bounding box center [569, 443] width 77 height 19
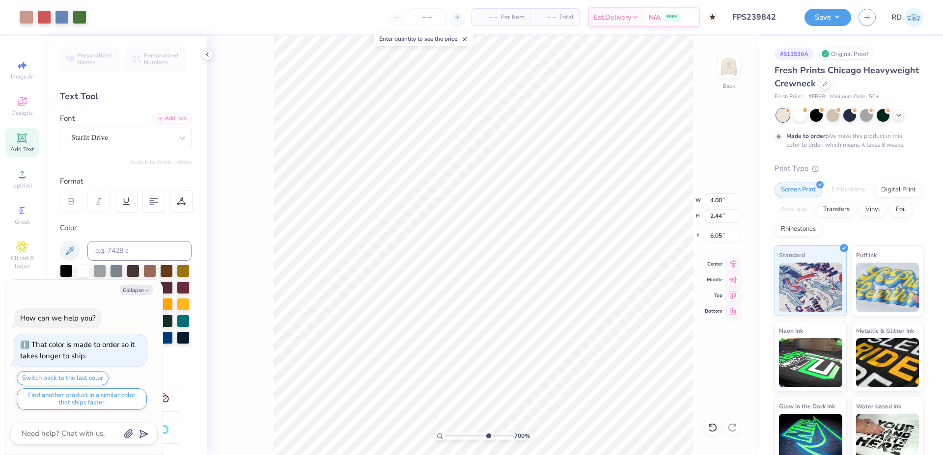
type textarea "x"
type input "2.59"
type input "0.96"
type input "7.27"
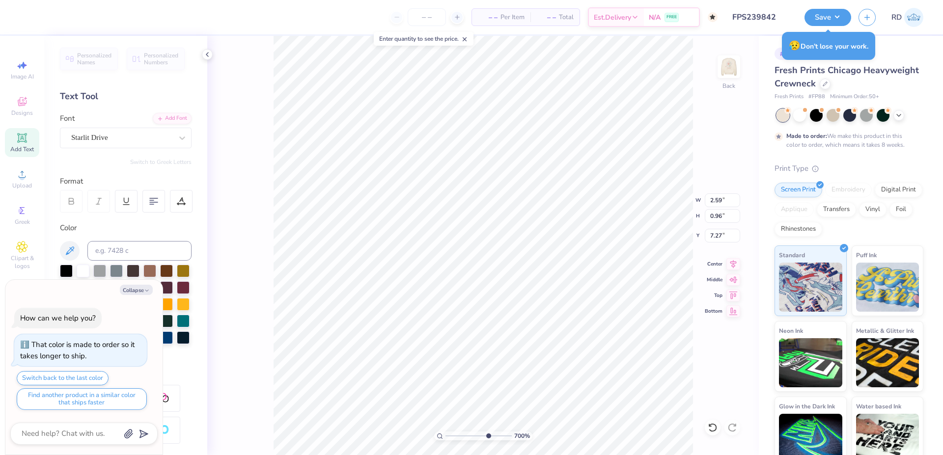
type textarea "x"
type input "2.00"
type input "0.74"
type input "7.36"
type textarea "x"
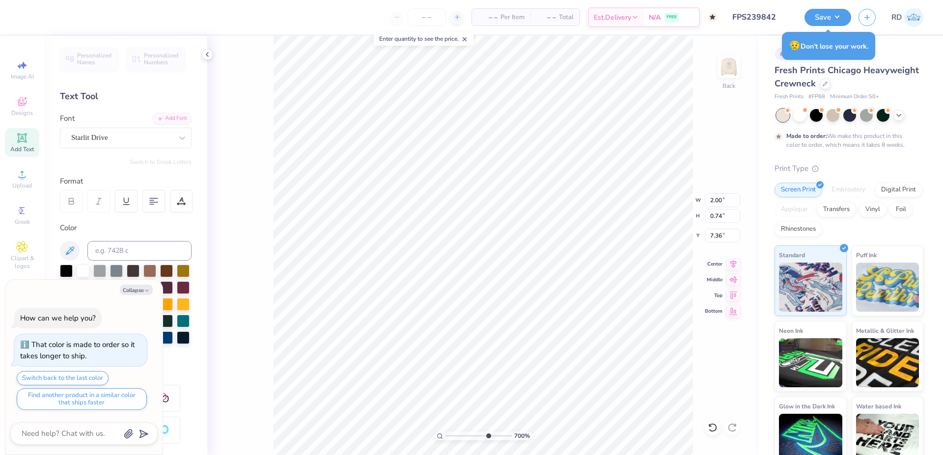
type input "1.81"
type input "1.17"
type input "7.14"
type textarea "x"
type input "7.11"
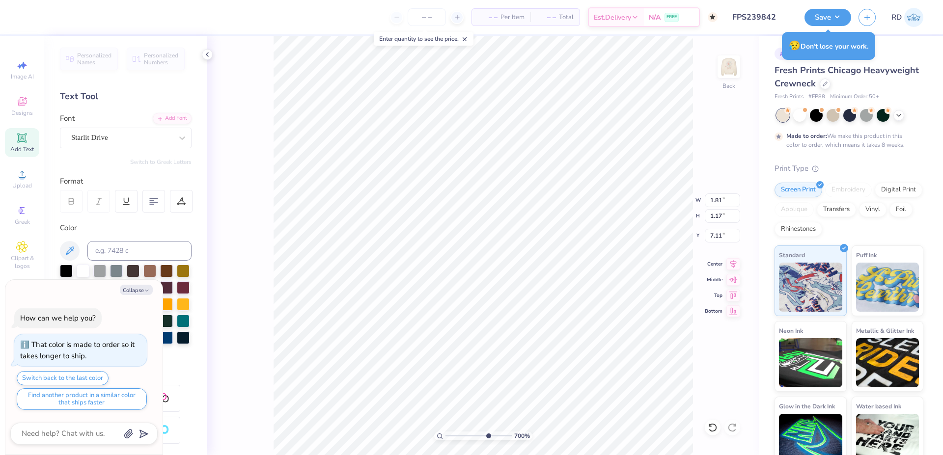
type textarea "x"
drag, startPoint x: 457, startPoint y: 438, endPoint x: 447, endPoint y: 438, distance: 9.8
type input "1"
click at [447, 438] on input "range" at bounding box center [478, 436] width 66 height 9
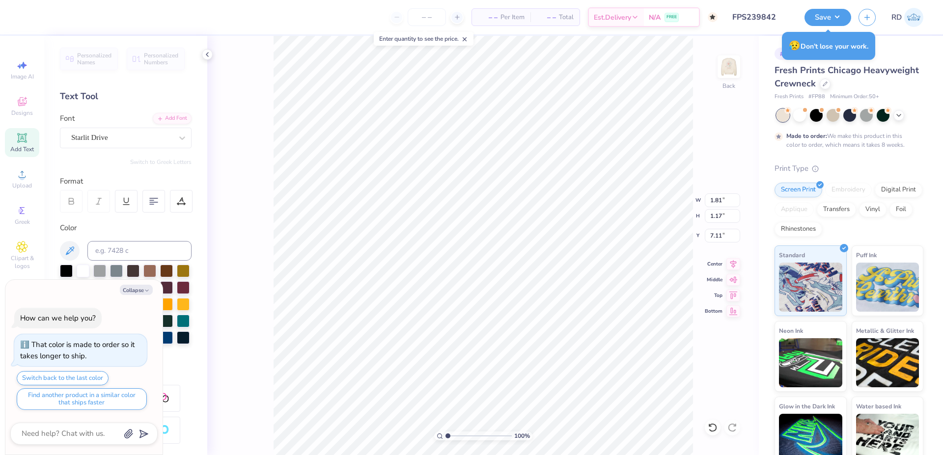
type textarea "x"
type input "4.76"
type textarea "x"
click at [472, 437] on input "range" at bounding box center [478, 436] width 66 height 9
type input "4.76"
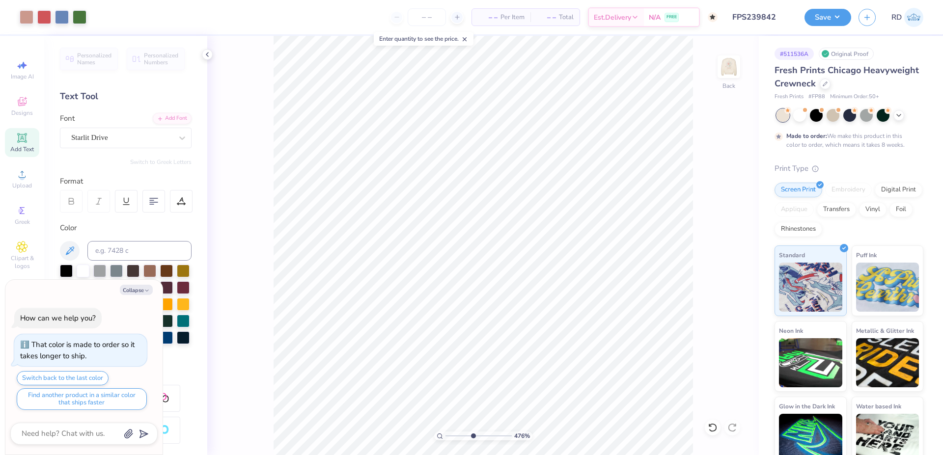
type textarea "x"
drag, startPoint x: 457, startPoint y: 437, endPoint x: 450, endPoint y: 438, distance: 6.9
click at [450, 438] on input "range" at bounding box center [478, 436] width 66 height 9
type input "1.41"
type textarea "x"
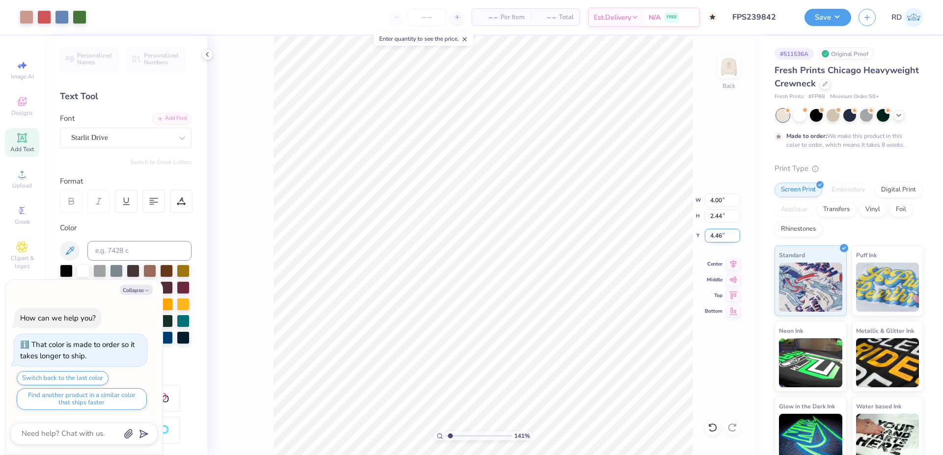
click at [727, 233] on input "4.46" at bounding box center [722, 236] width 35 height 14
type input "3.00"
type textarea "x"
drag, startPoint x: 458, startPoint y: 437, endPoint x: 431, endPoint y: 437, distance: 27.5
type input "1"
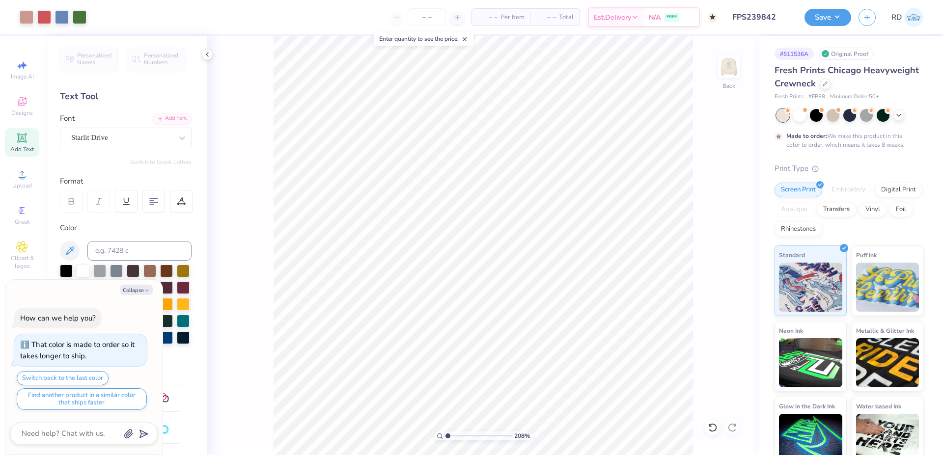
click at [445, 437] on input "range" at bounding box center [478, 436] width 66 height 9
click at [827, 17] on button "Save" at bounding box center [827, 15] width 47 height 17
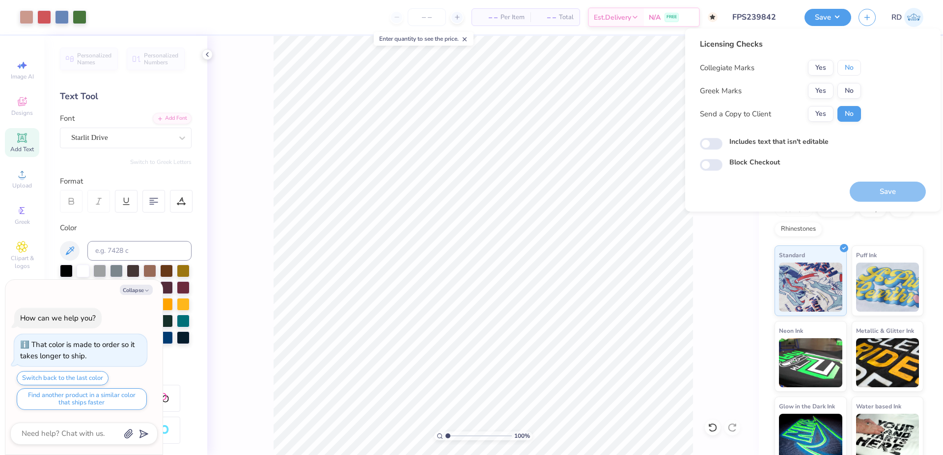
drag, startPoint x: 849, startPoint y: 65, endPoint x: 851, endPoint y: 80, distance: 14.9
click at [849, 65] on button "No" at bounding box center [849, 68] width 24 height 16
click at [854, 90] on button "No" at bounding box center [849, 91] width 24 height 16
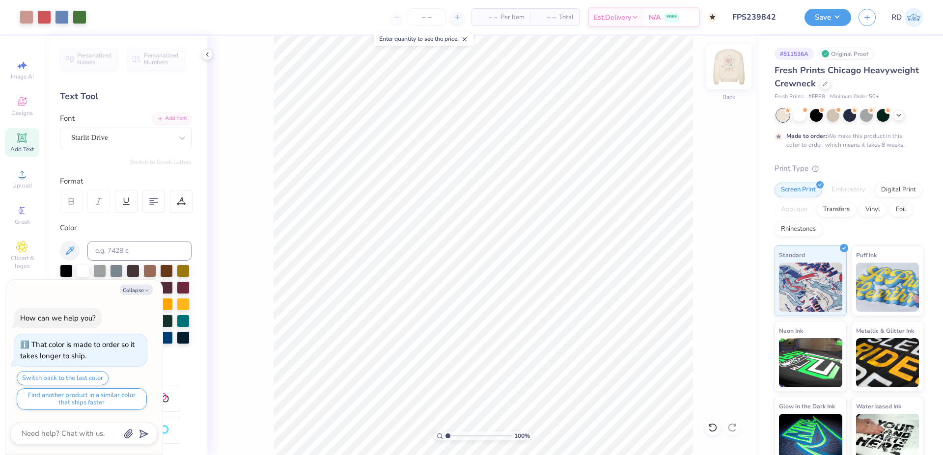
click at [727, 67] on img at bounding box center [728, 66] width 39 height 39
click at [727, 67] on img at bounding box center [729, 67] width 20 height 20
click at [831, 14] on button "Save" at bounding box center [827, 15] width 47 height 17
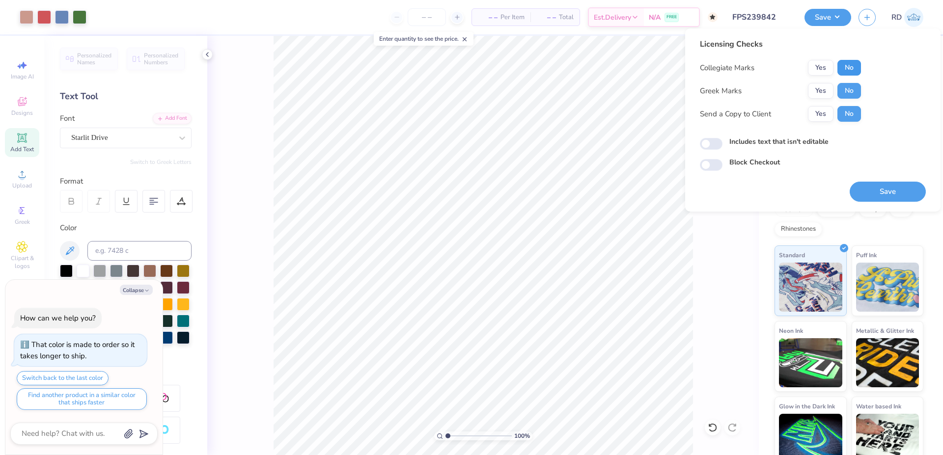
click at [858, 63] on button "No" at bounding box center [849, 68] width 24 height 16
click at [882, 190] on button "Save" at bounding box center [888, 192] width 76 height 20
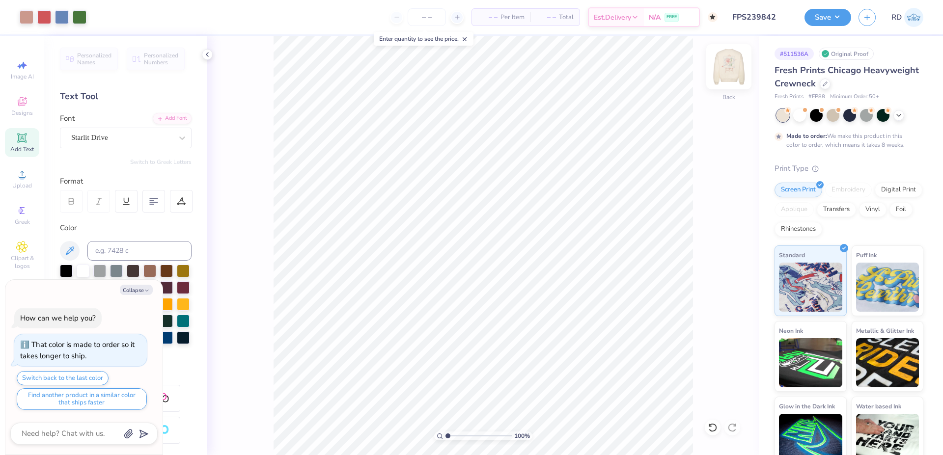
click at [731, 72] on img at bounding box center [728, 66] width 39 height 39
type textarea "x"
